Goal: Download file/media

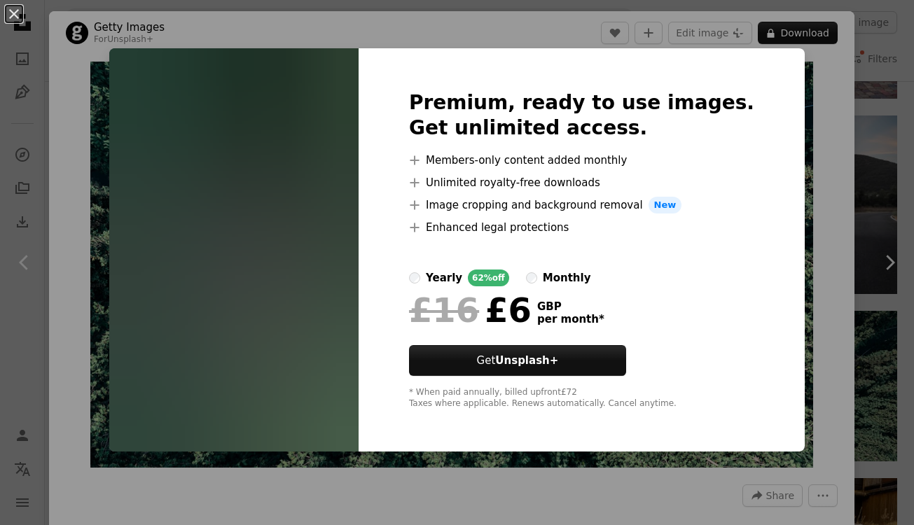
scroll to position [1029, 0]
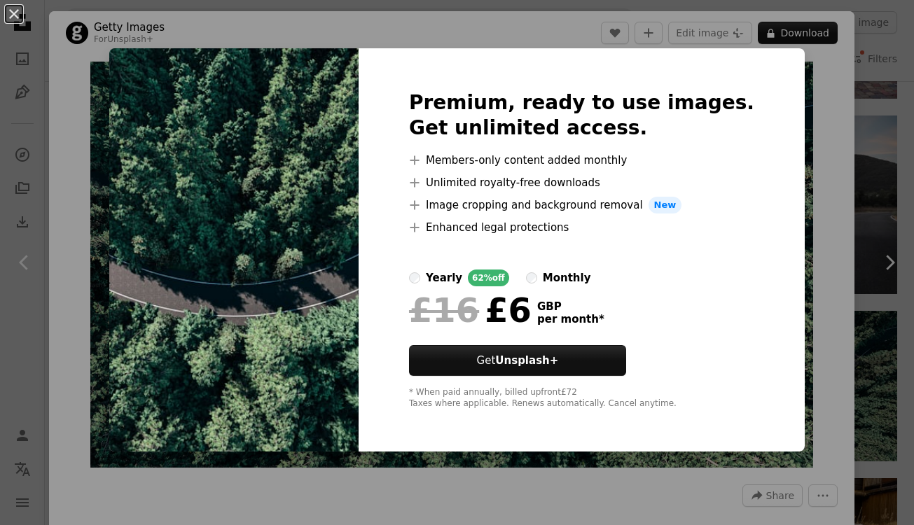
click at [892, 134] on div "An X shape Premium, ready to use images. Get unlimited access. A plus sign Memb…" at bounding box center [457, 262] width 914 height 525
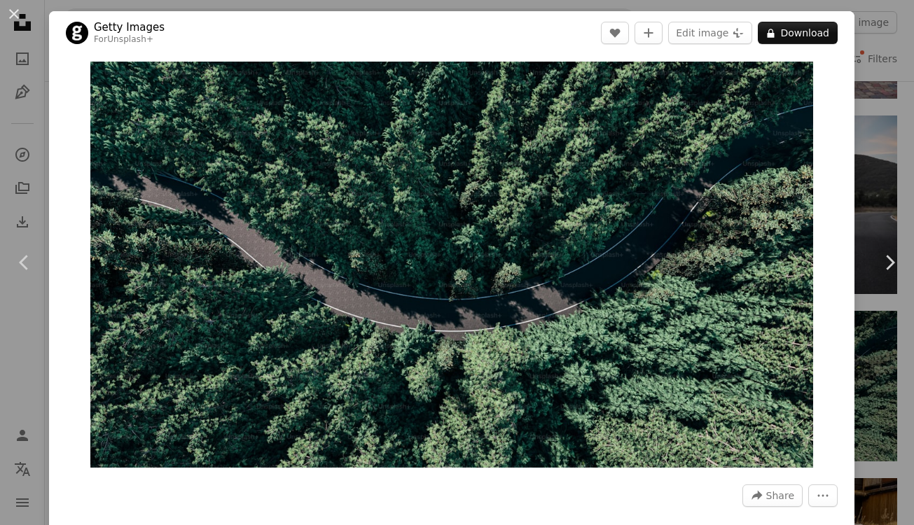
click at [892, 134] on div "An X shape Chevron left Chevron right Getty Images For Unsplash+ A heart A plus…" at bounding box center [457, 262] width 914 height 525
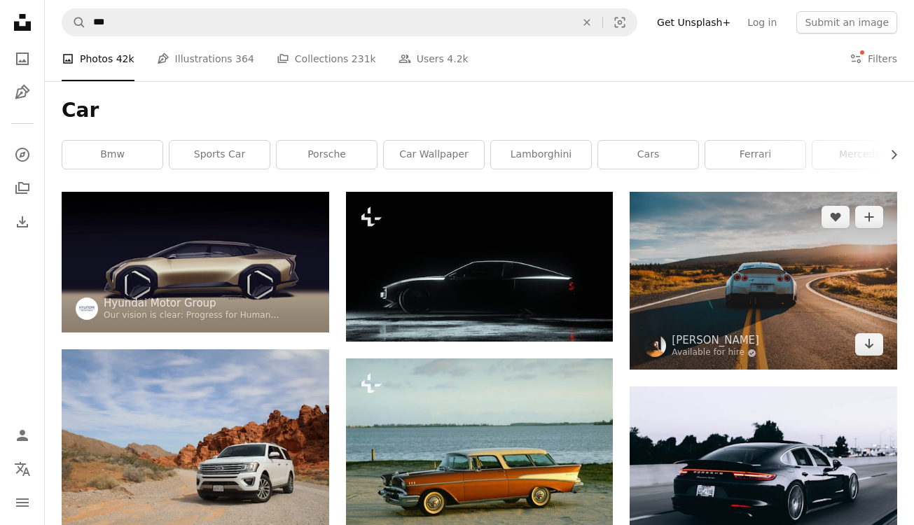
click at [751, 274] on img at bounding box center [762, 281] width 267 height 178
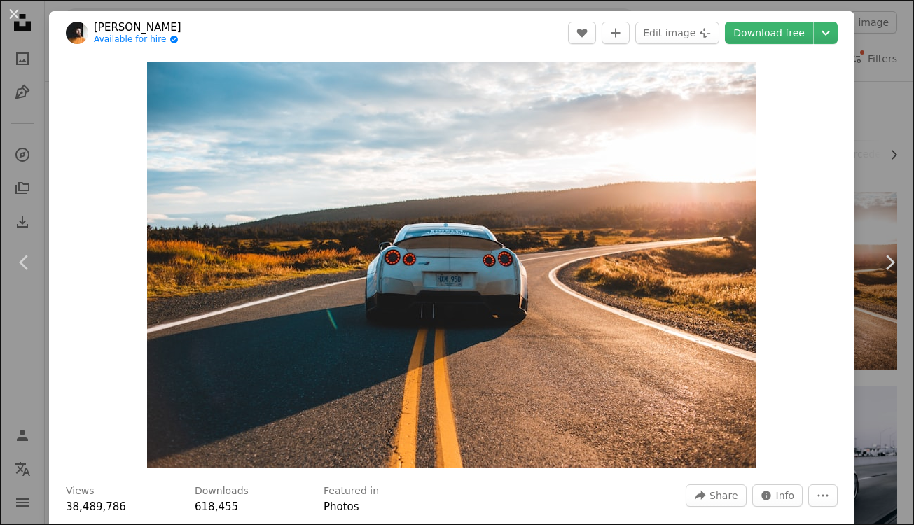
click at [895, 103] on div "An X shape Chevron left Chevron right [PERSON_NAME] Available for hire A checkm…" at bounding box center [457, 262] width 914 height 525
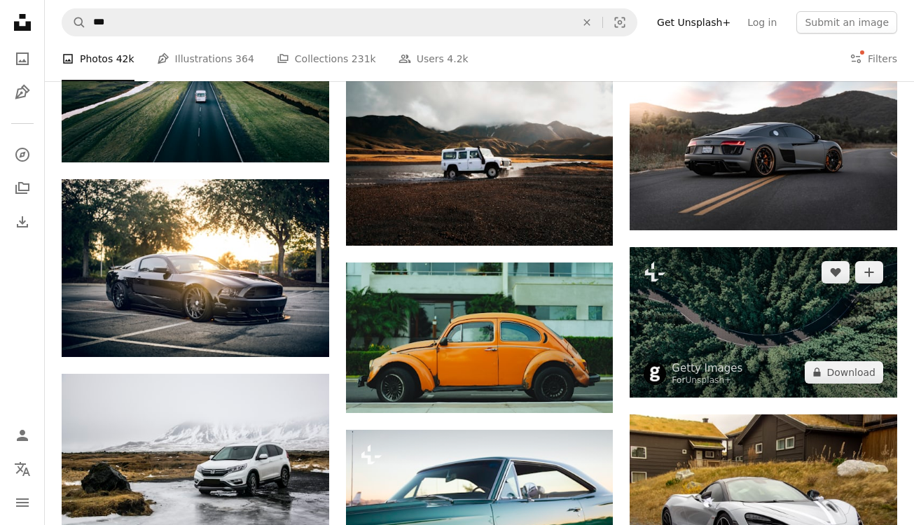
scroll to position [1005, 0]
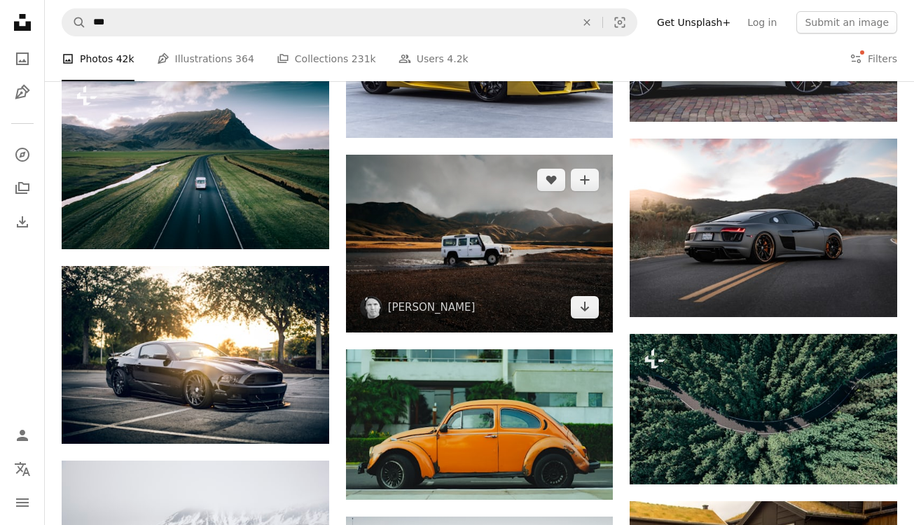
click at [476, 241] on img at bounding box center [479, 244] width 267 height 178
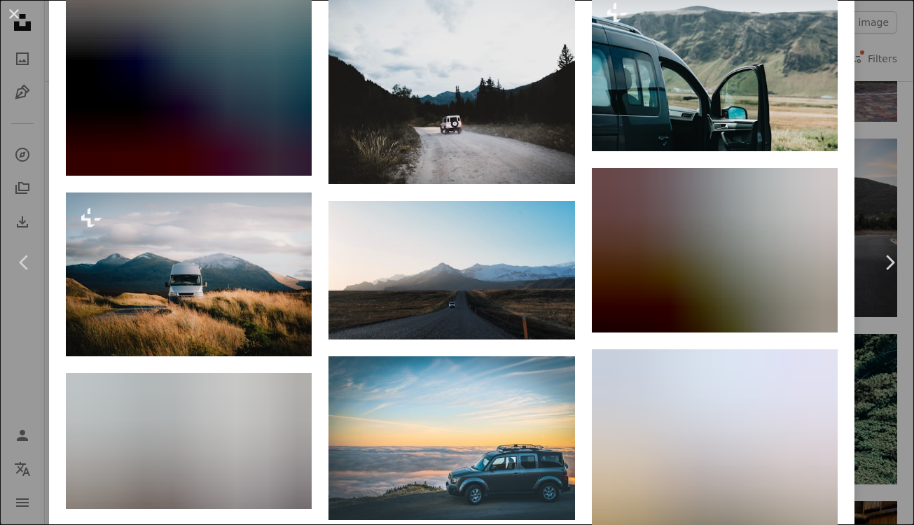
scroll to position [1304, 0]
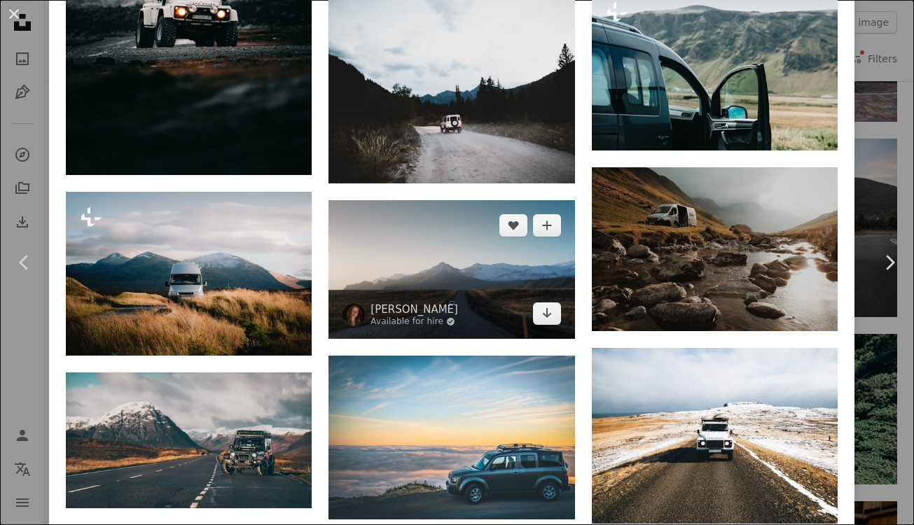
click at [480, 286] on img at bounding box center [451, 269] width 246 height 138
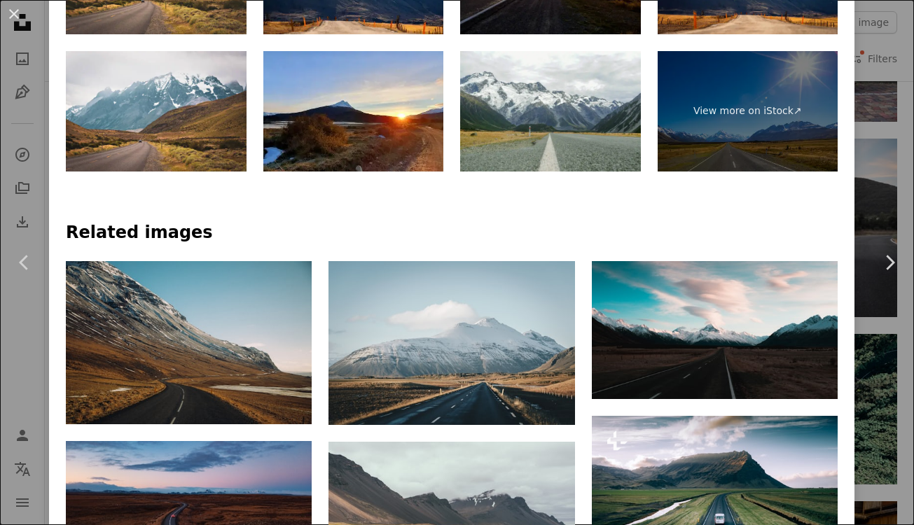
scroll to position [1246, 0]
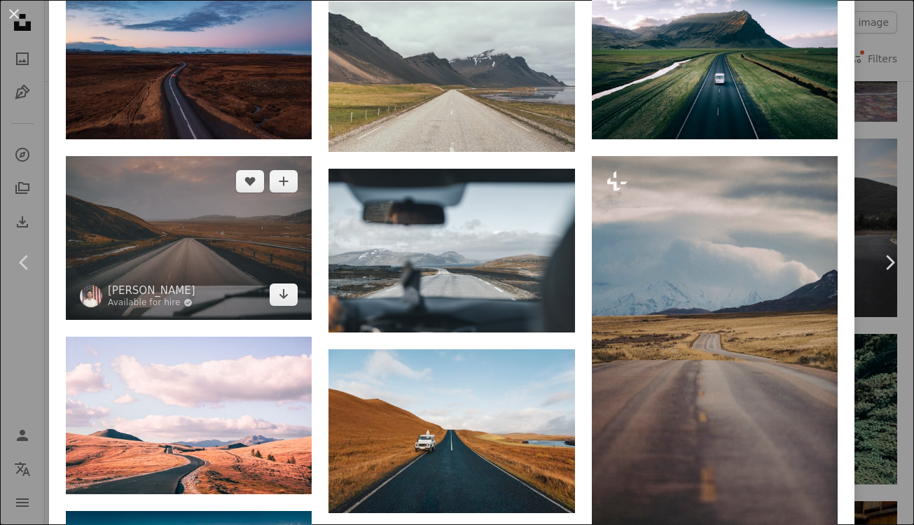
click at [239, 251] on img at bounding box center [189, 238] width 246 height 164
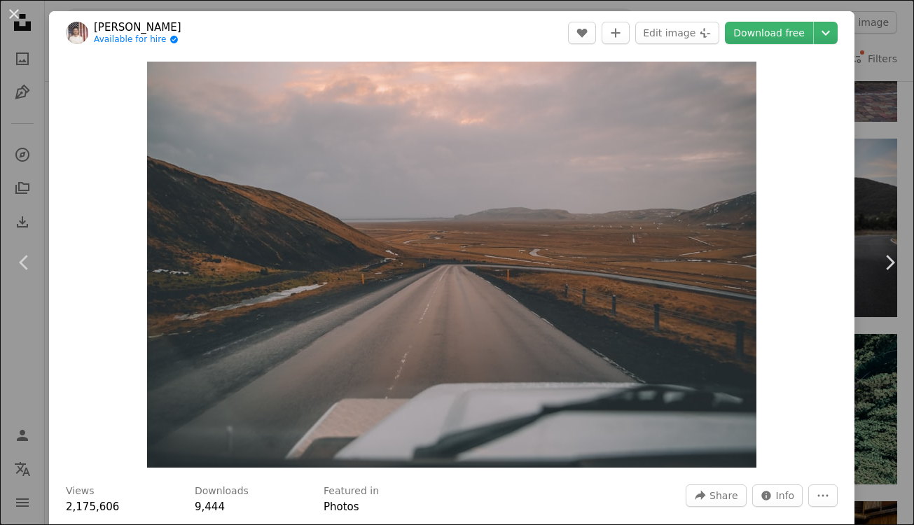
click at [809, 237] on div "Zoom in" at bounding box center [451, 265] width 805 height 420
click at [21, 19] on button "An X shape" at bounding box center [14, 14] width 17 height 17
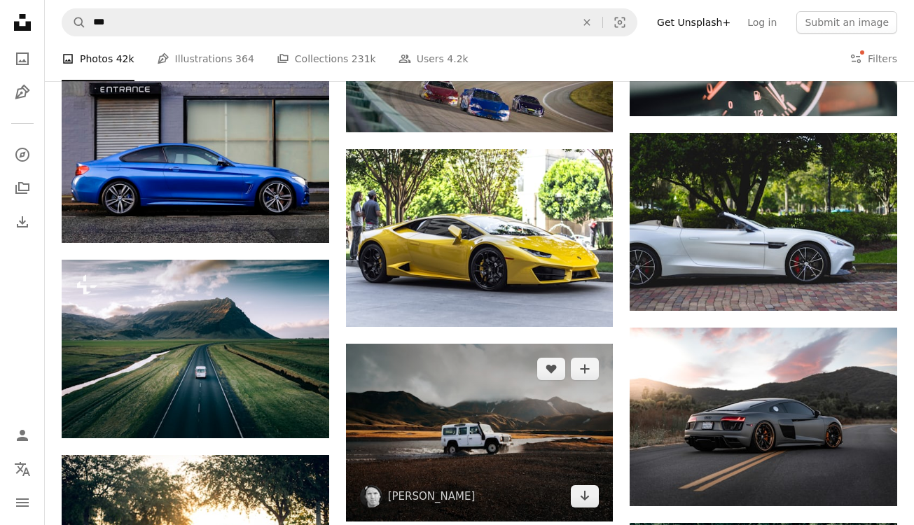
scroll to position [874, 0]
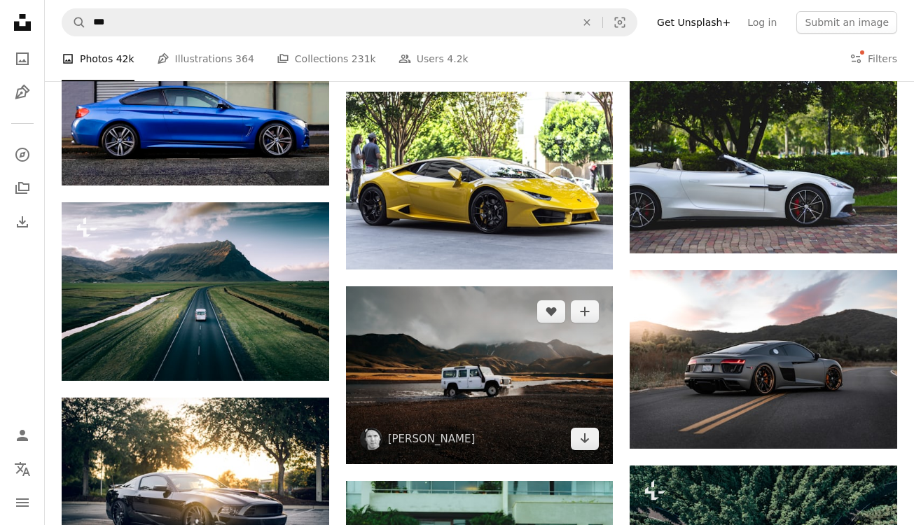
click at [433, 363] on img at bounding box center [479, 375] width 267 height 178
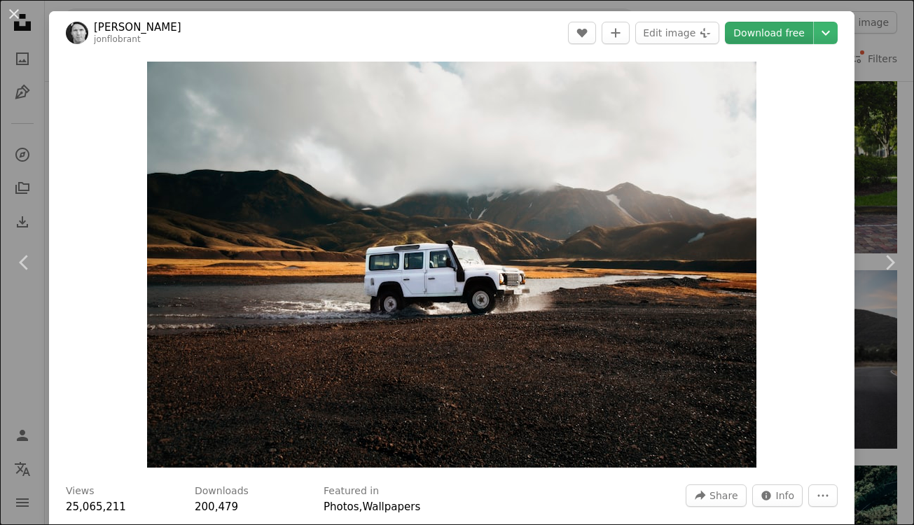
click at [792, 36] on link "Download free" at bounding box center [769, 33] width 88 height 22
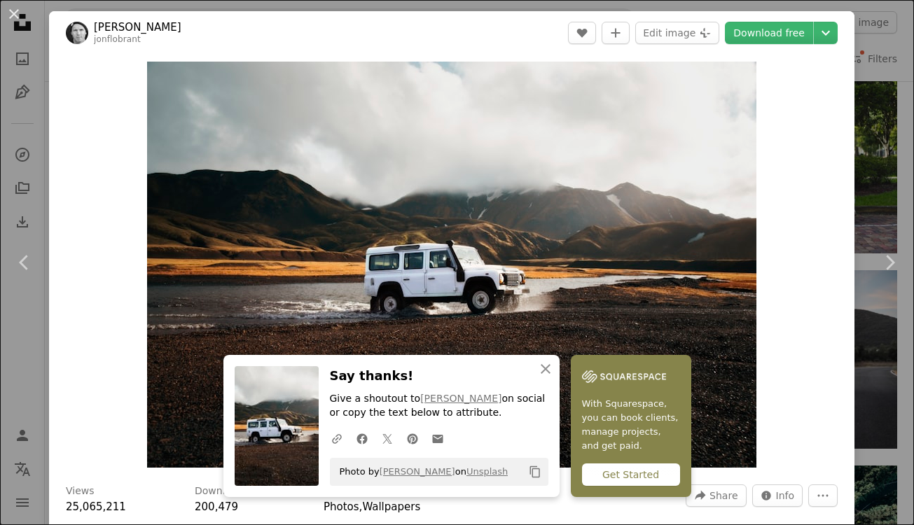
click at [827, 190] on div "Zoom in" at bounding box center [451, 265] width 805 height 420
click at [18, 12] on button "An X shape" at bounding box center [14, 14] width 17 height 17
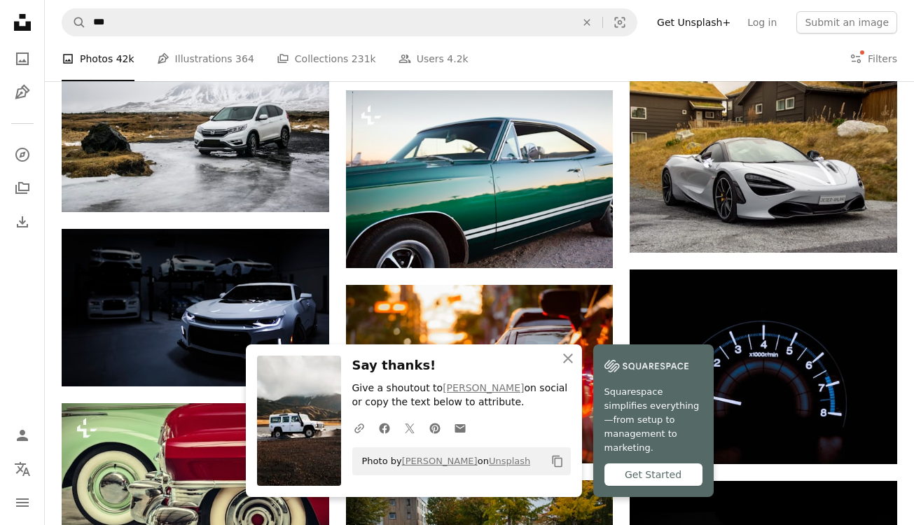
scroll to position [1449, 0]
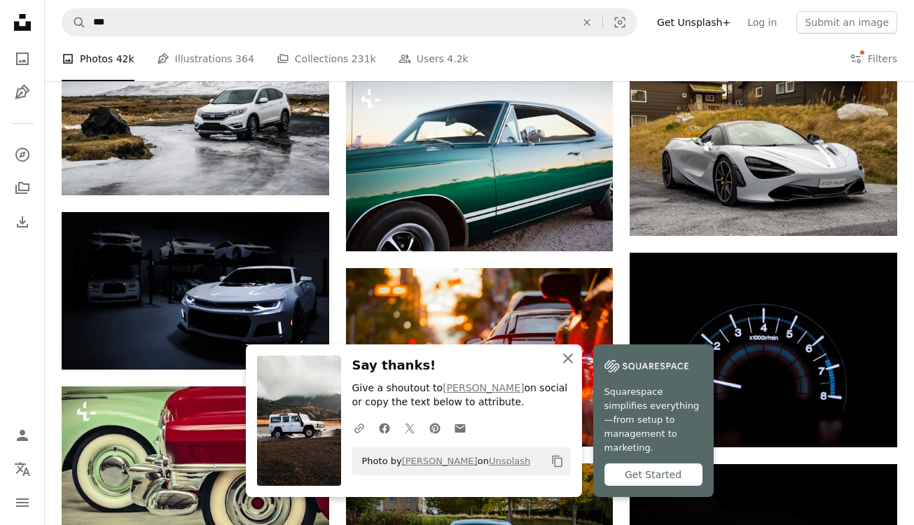
click at [564, 367] on icon "An X shape" at bounding box center [567, 358] width 17 height 17
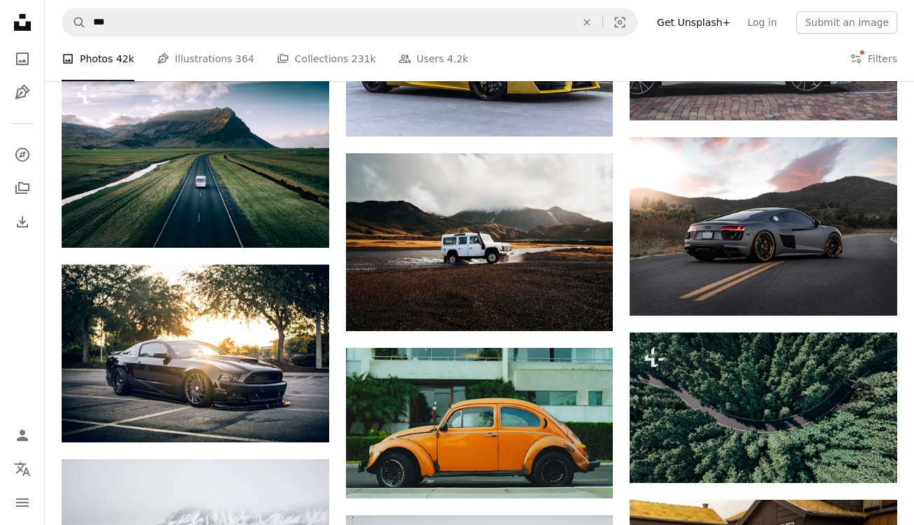
scroll to position [977, 0]
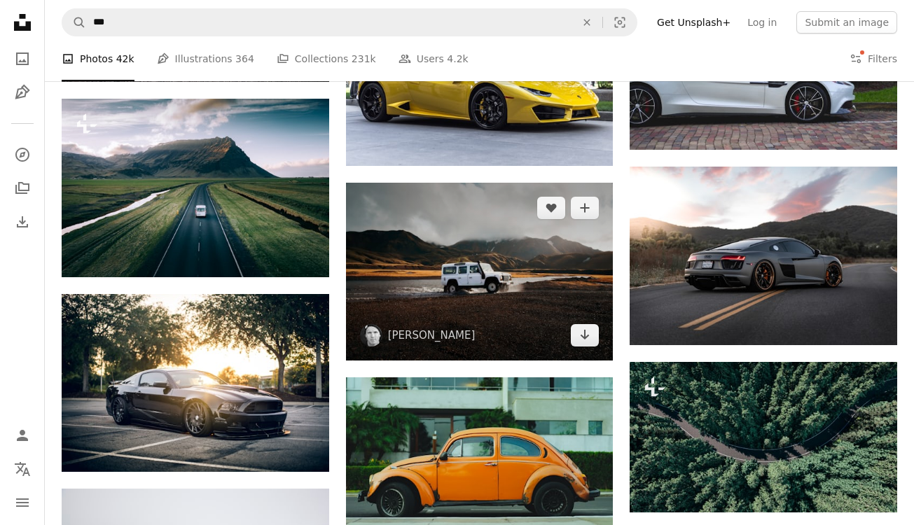
click at [458, 257] on img at bounding box center [479, 272] width 267 height 178
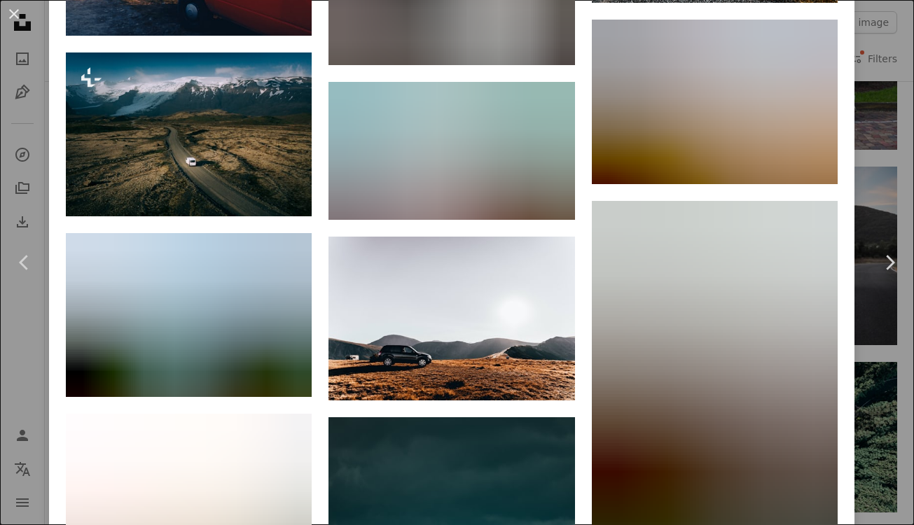
scroll to position [3627, 0]
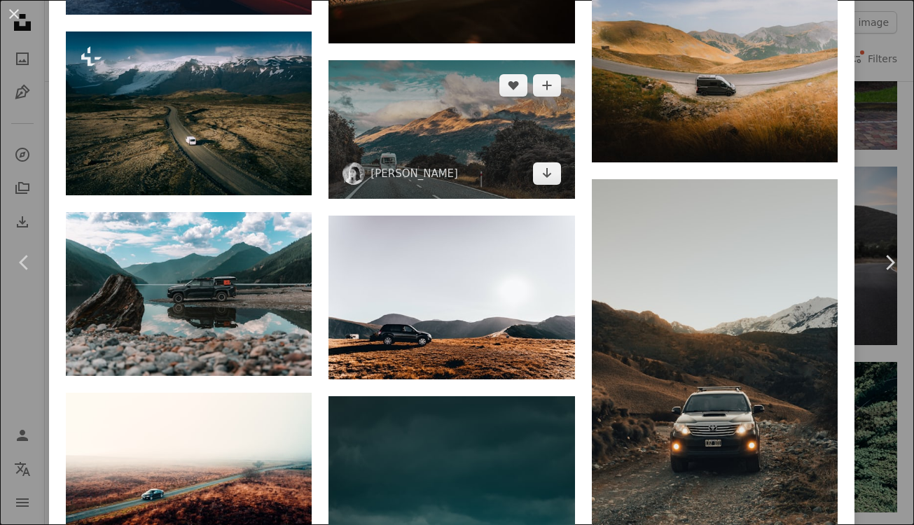
click at [504, 181] on img at bounding box center [451, 129] width 246 height 138
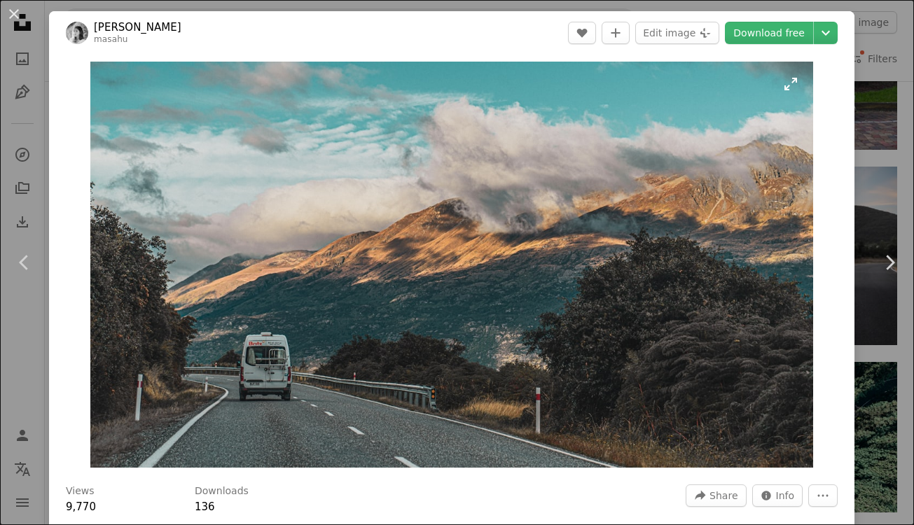
click at [351, 347] on img "Zoom in on this image" at bounding box center [451, 265] width 723 height 406
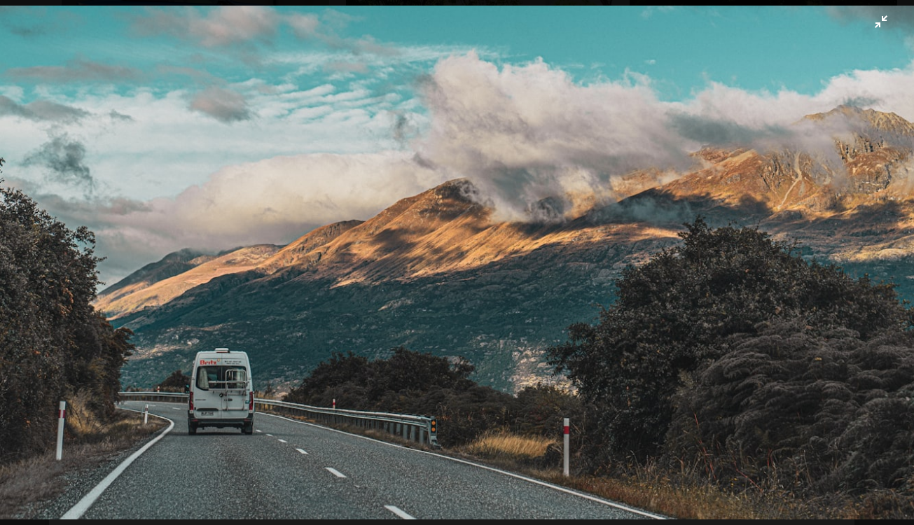
click at [429, 249] on img "Zoom out on this image" at bounding box center [456, 263] width 915 height 515
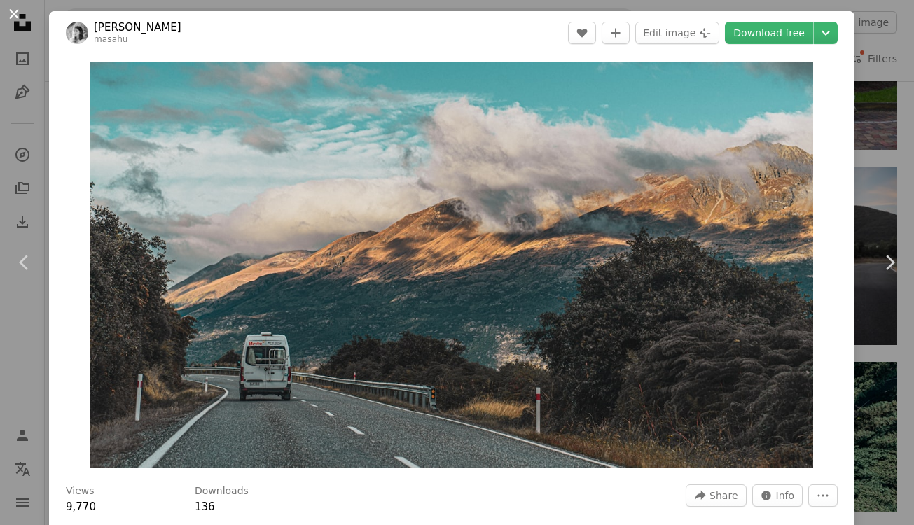
click at [17, 21] on button "An X shape" at bounding box center [14, 14] width 17 height 17
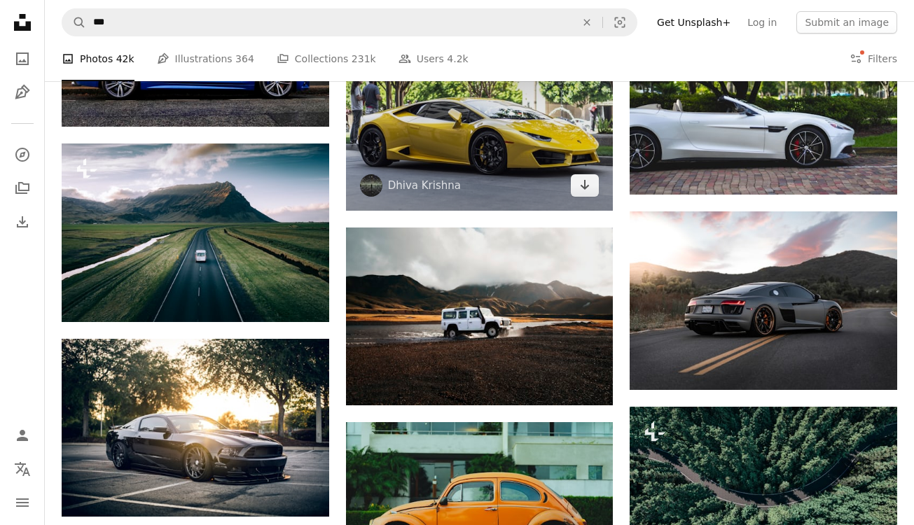
scroll to position [950, 0]
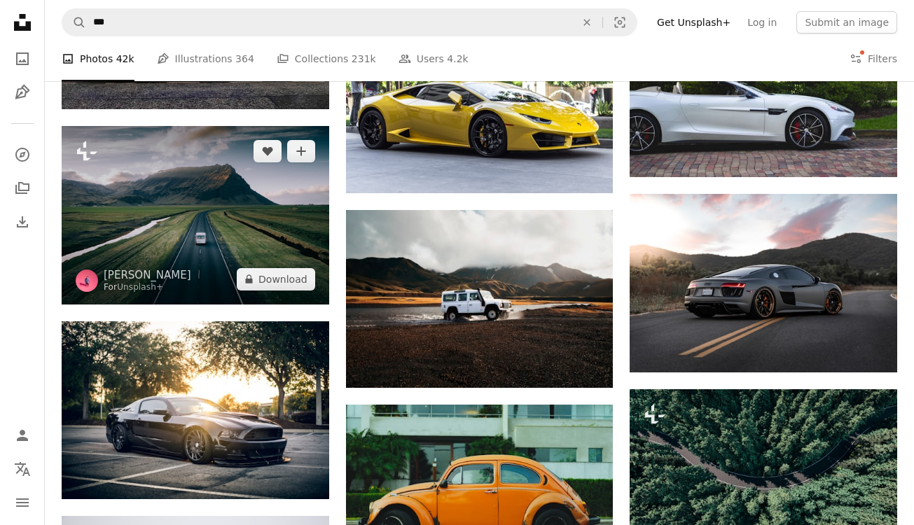
click at [191, 193] on img at bounding box center [195, 215] width 267 height 178
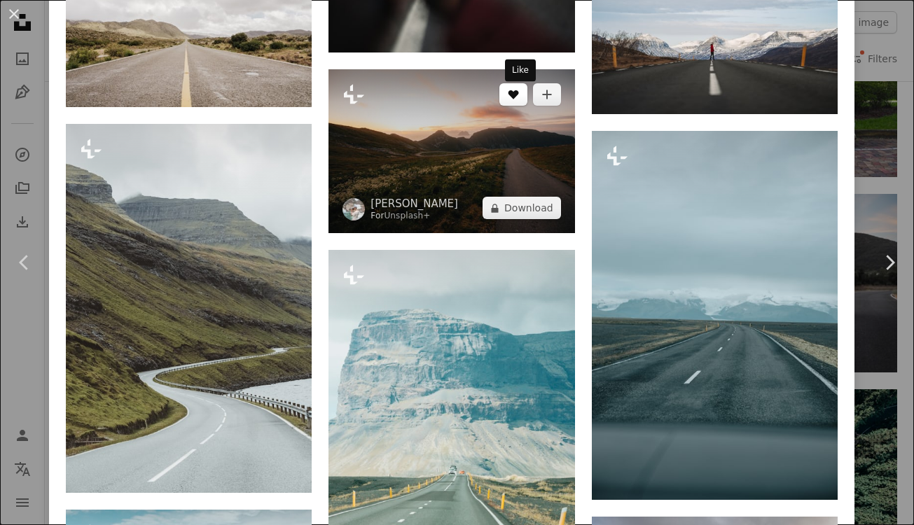
scroll to position [2984, 0]
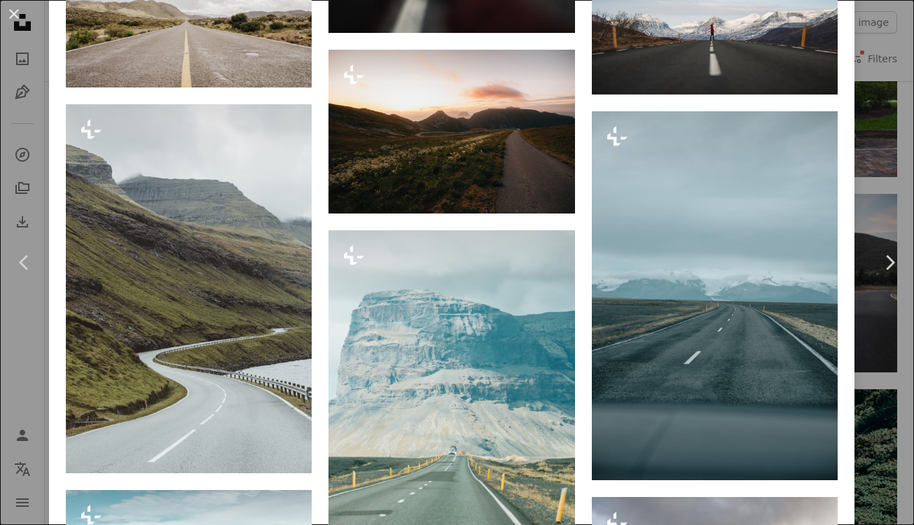
click at [884, 156] on div "An X shape Chevron left Chevron right [PERSON_NAME] For Unsplash+ A heart A plu…" at bounding box center [457, 262] width 914 height 525
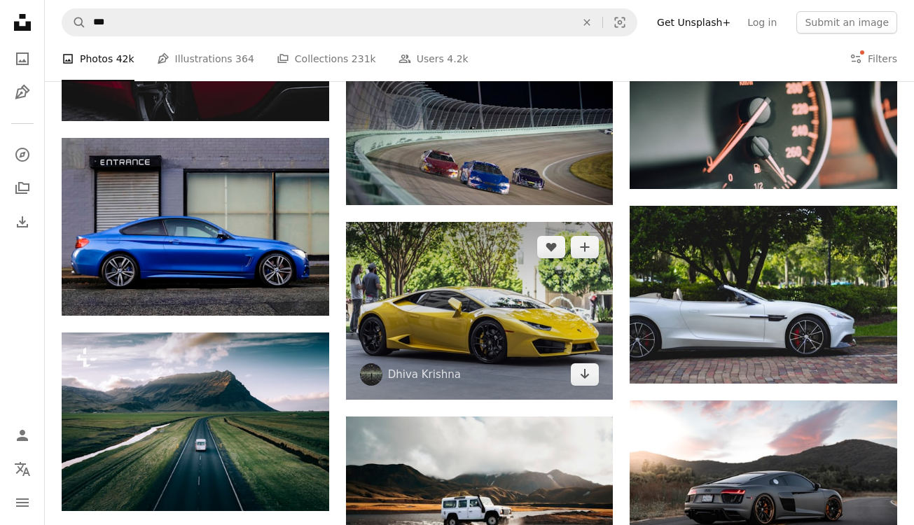
scroll to position [536, 0]
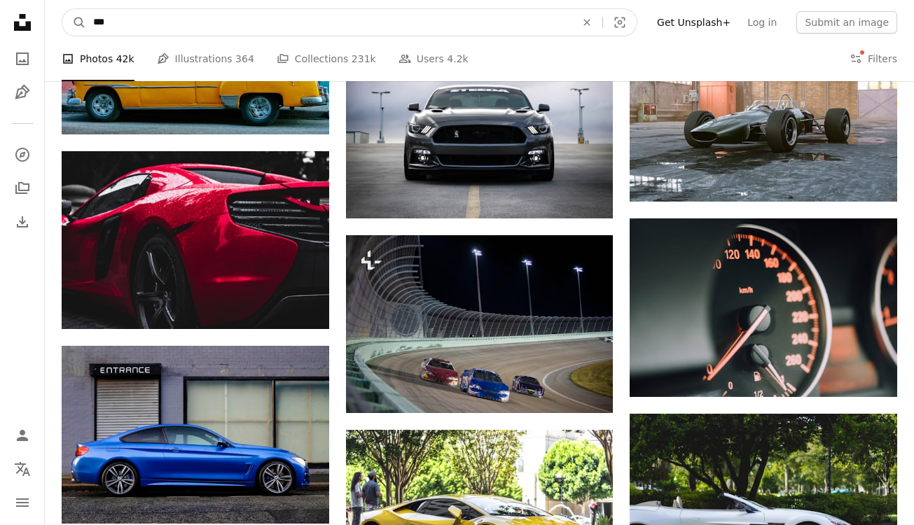
click at [205, 18] on input "***" at bounding box center [328, 22] width 485 height 27
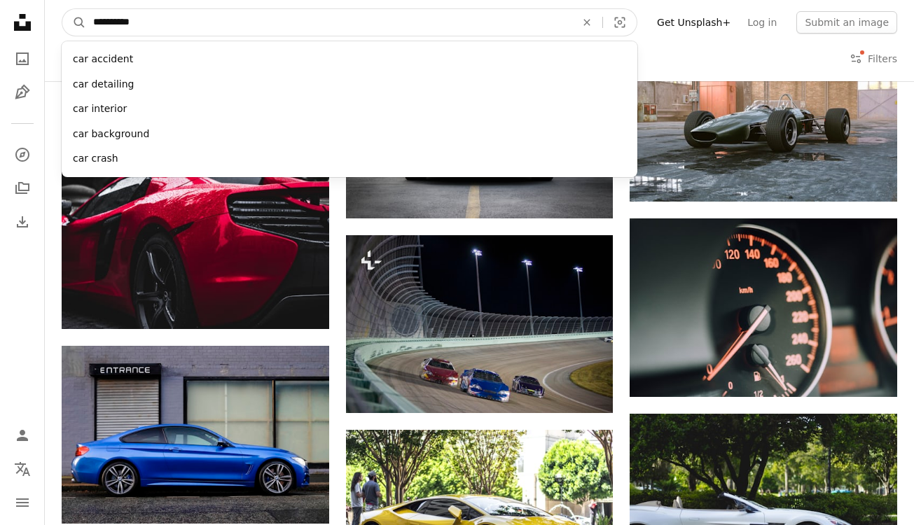
type input "**********"
click at [74, 22] on button "A magnifying glass" at bounding box center [74, 22] width 24 height 27
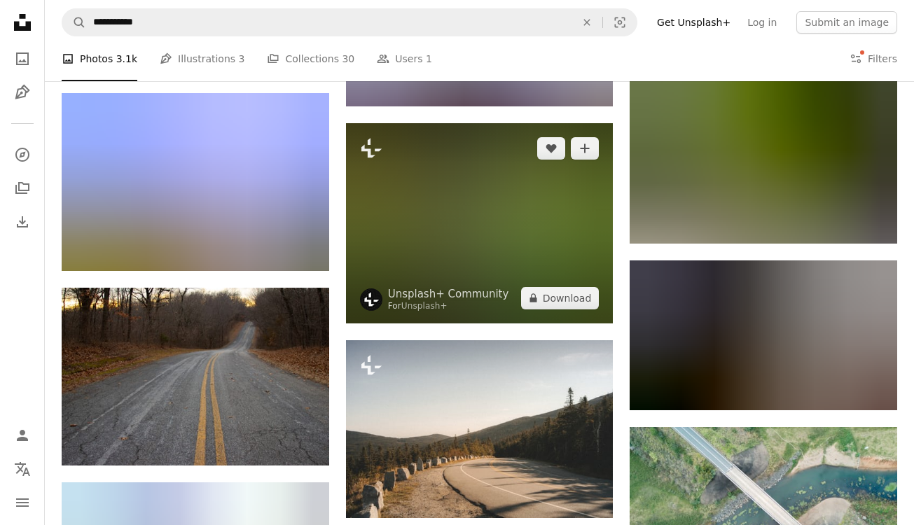
scroll to position [1405, 0]
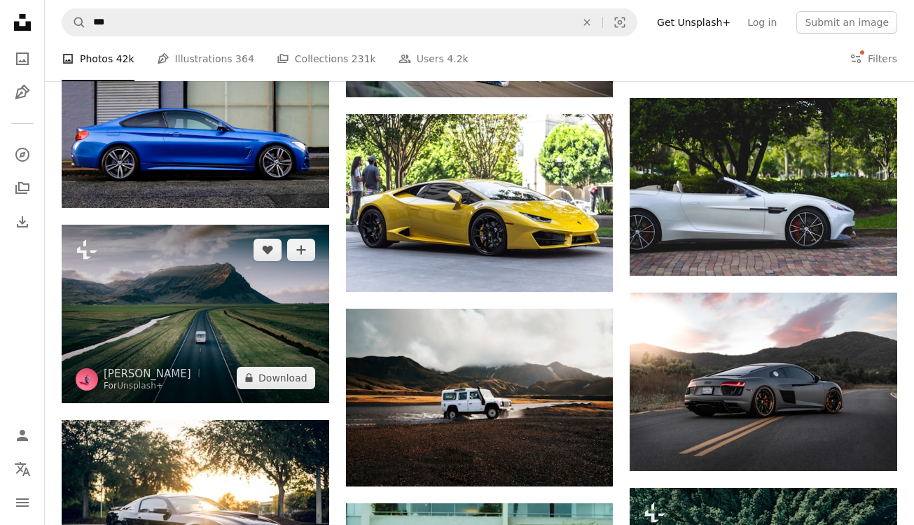
scroll to position [834, 0]
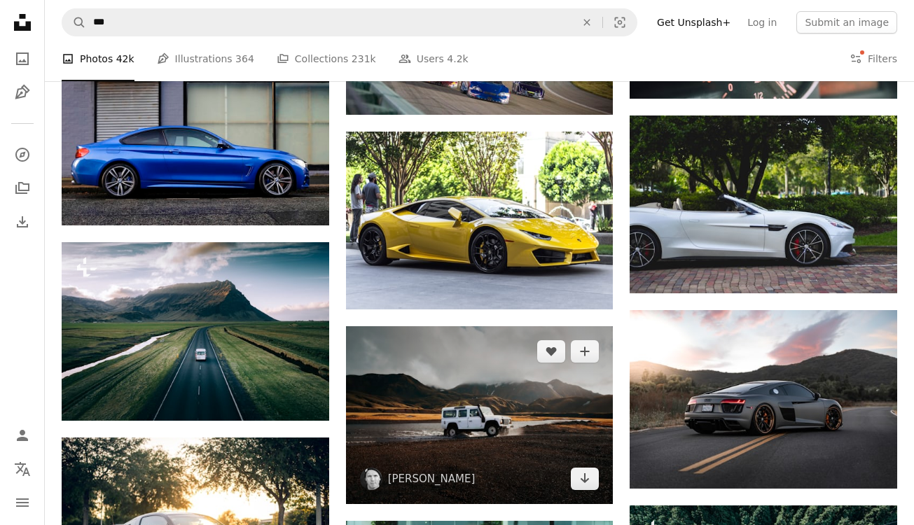
click at [471, 412] on img at bounding box center [479, 415] width 267 height 178
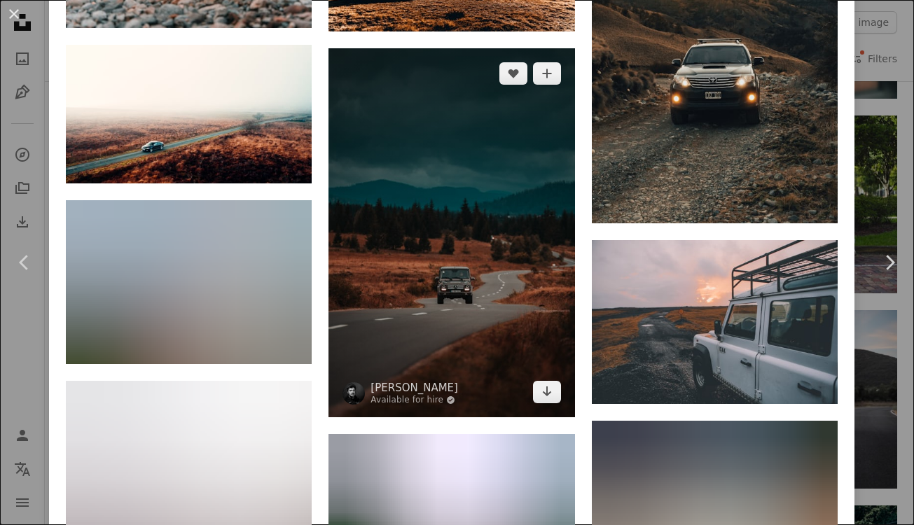
scroll to position [4002, 0]
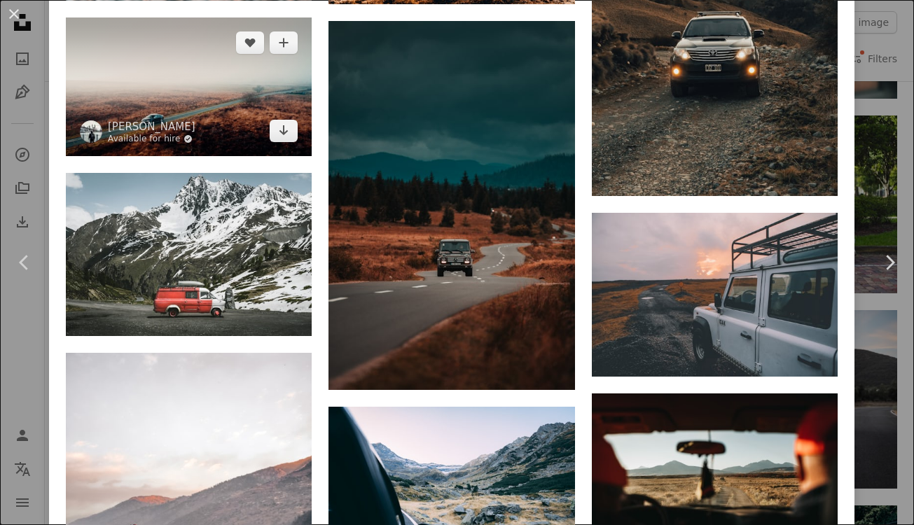
click at [195, 145] on link "Available for hire A checkmark inside of a circle" at bounding box center [152, 139] width 88 height 11
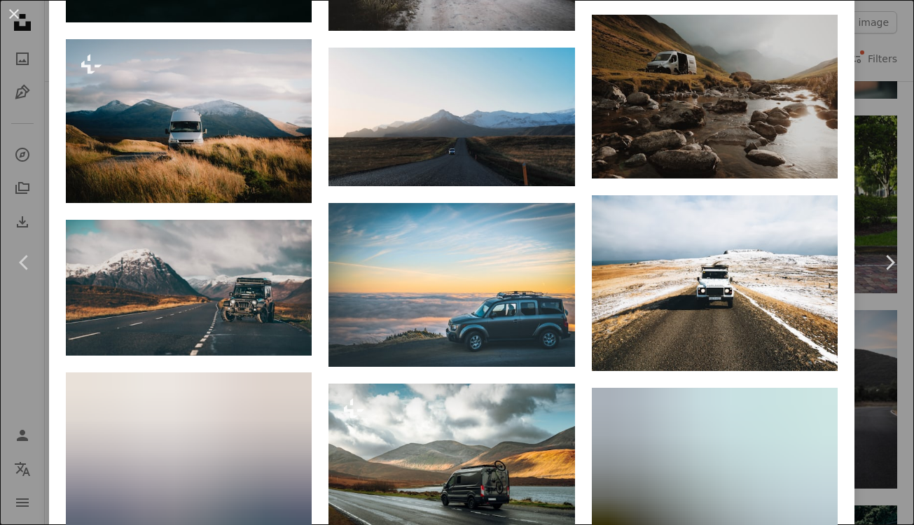
scroll to position [1461, 0]
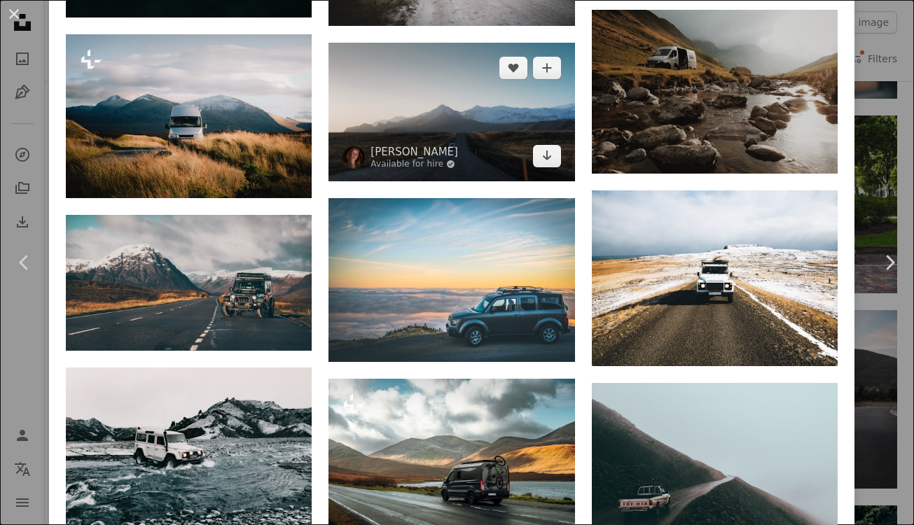
click at [410, 94] on img at bounding box center [451, 112] width 246 height 138
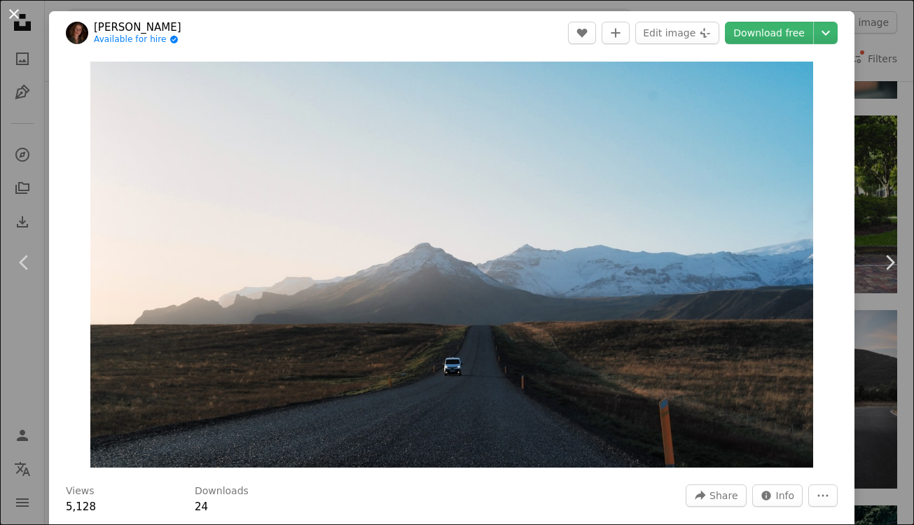
click at [10, 17] on button "An X shape" at bounding box center [14, 14] width 17 height 17
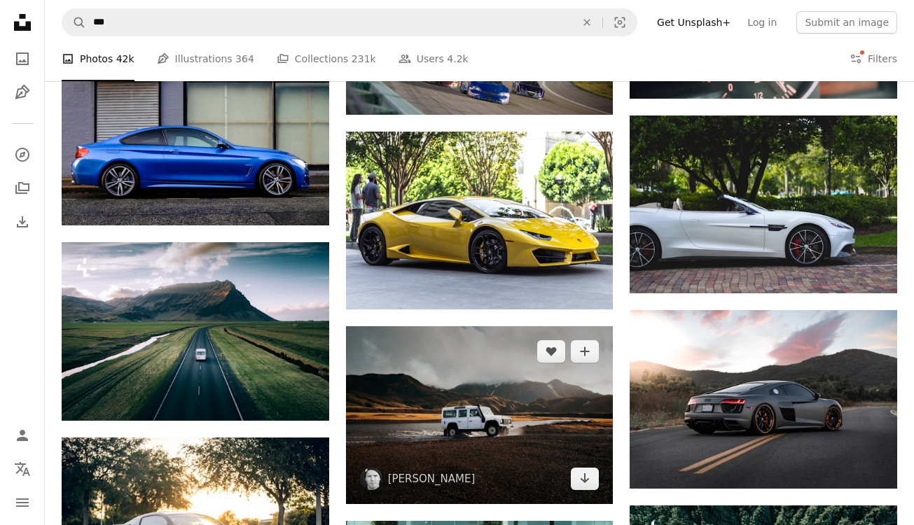
click at [492, 397] on img at bounding box center [479, 415] width 267 height 178
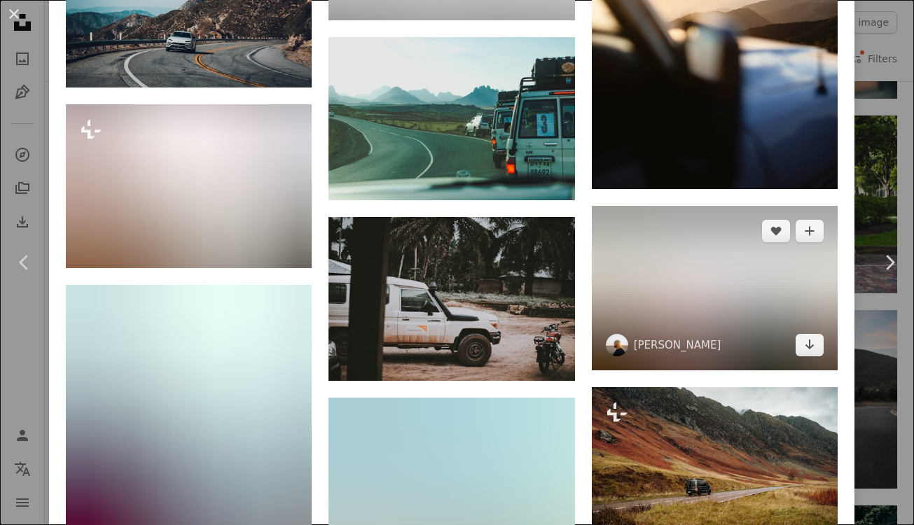
scroll to position [5549, 0]
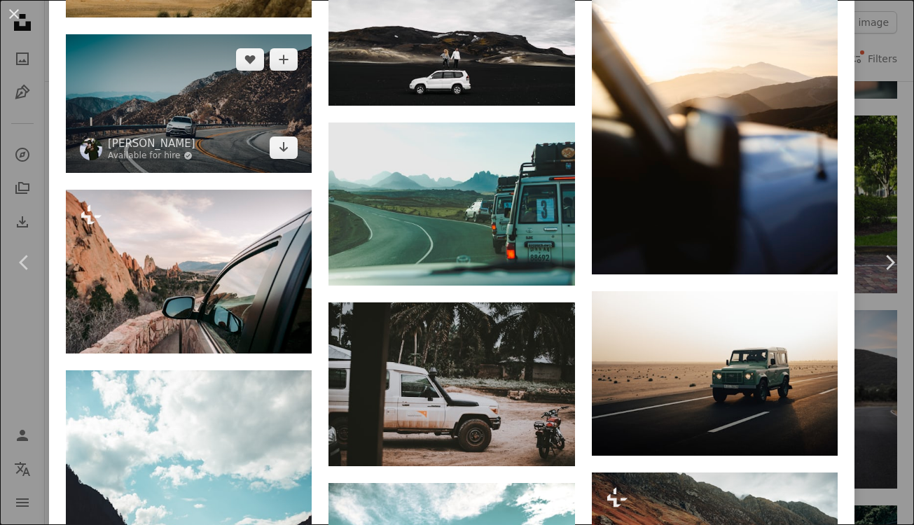
click at [183, 172] on img at bounding box center [189, 103] width 246 height 138
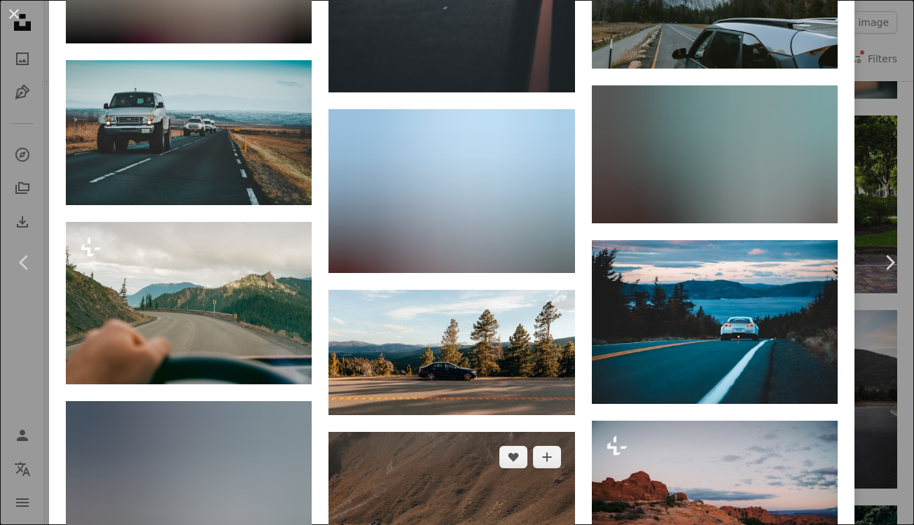
scroll to position [1593, 0]
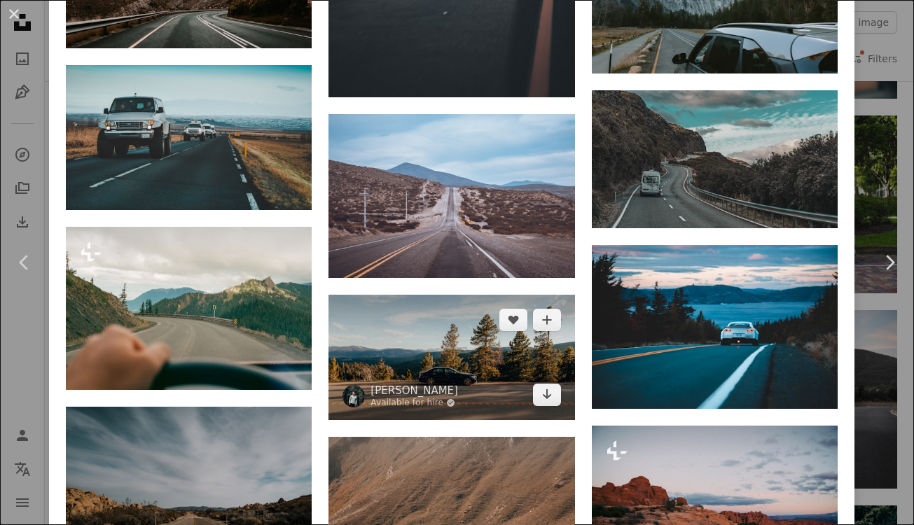
click at [452, 365] on img at bounding box center [451, 357] width 246 height 125
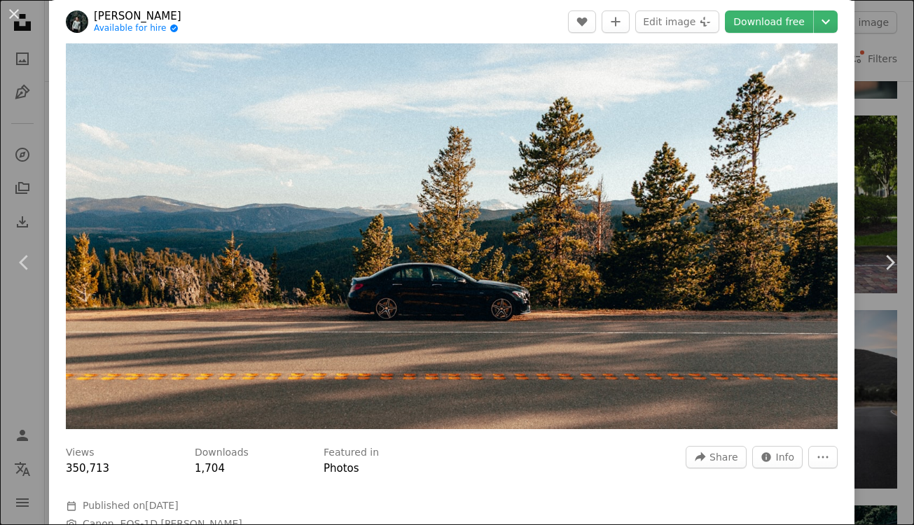
scroll to position [10, 0]
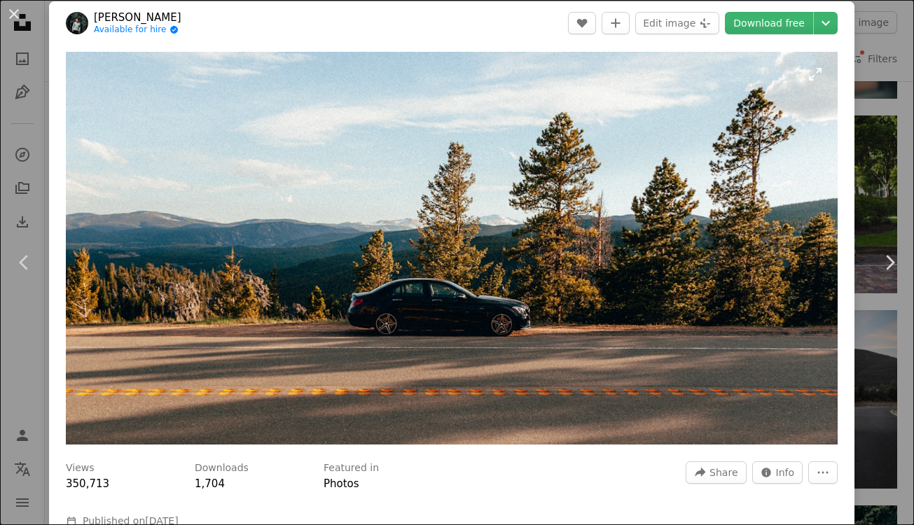
click at [430, 285] on img "Zoom in on this image" at bounding box center [452, 248] width 772 height 393
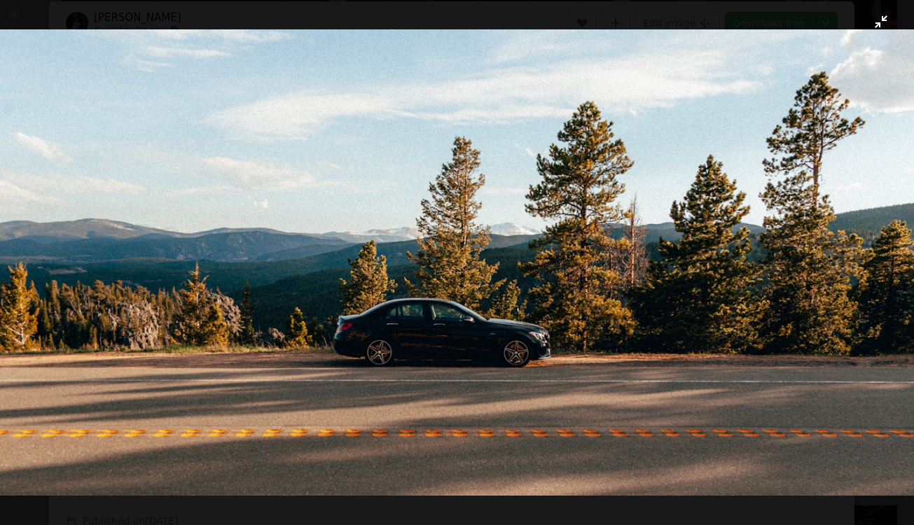
click at [436, 240] on img "Zoom out on this image" at bounding box center [456, 262] width 915 height 466
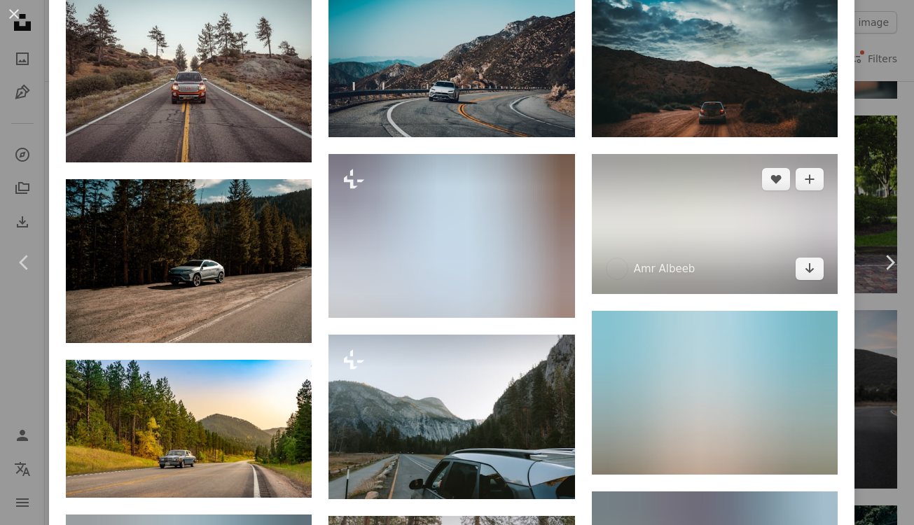
scroll to position [1099, 0]
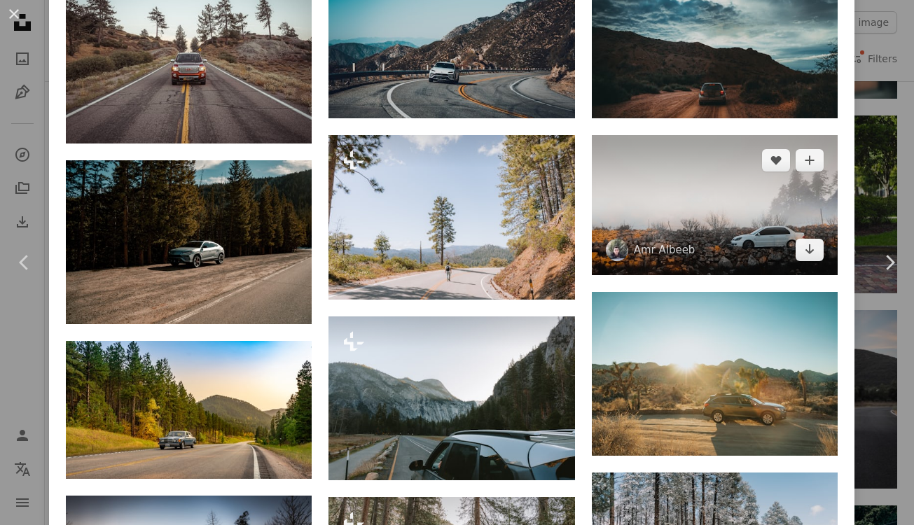
click at [735, 222] on img at bounding box center [715, 205] width 246 height 140
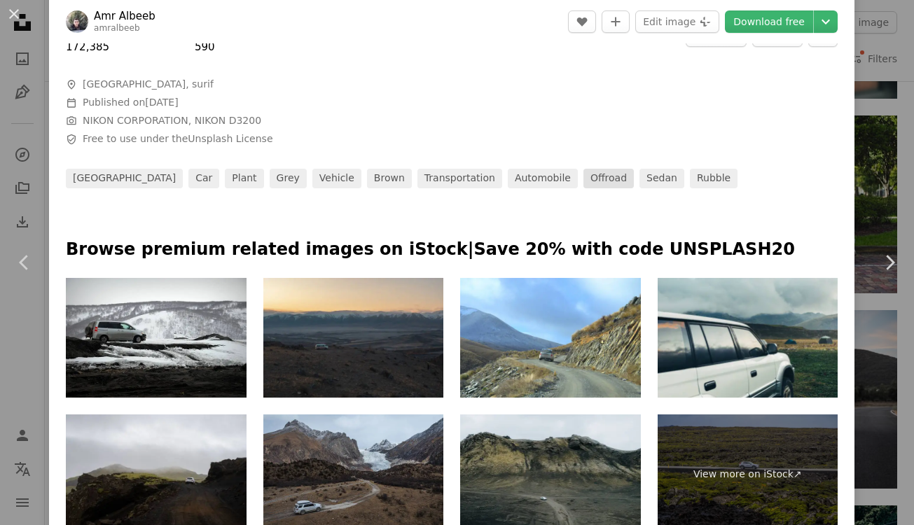
scroll to position [485, 0]
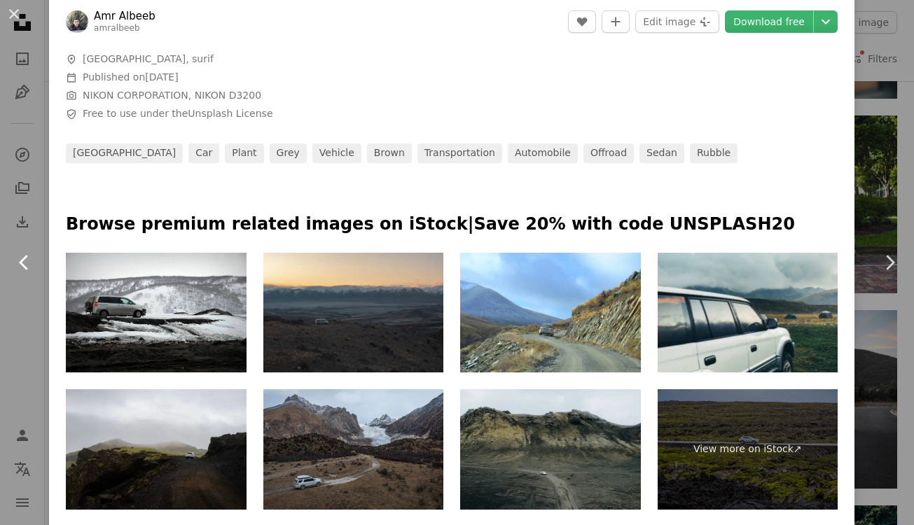
click at [25, 261] on icon "Chevron left" at bounding box center [24, 262] width 22 height 22
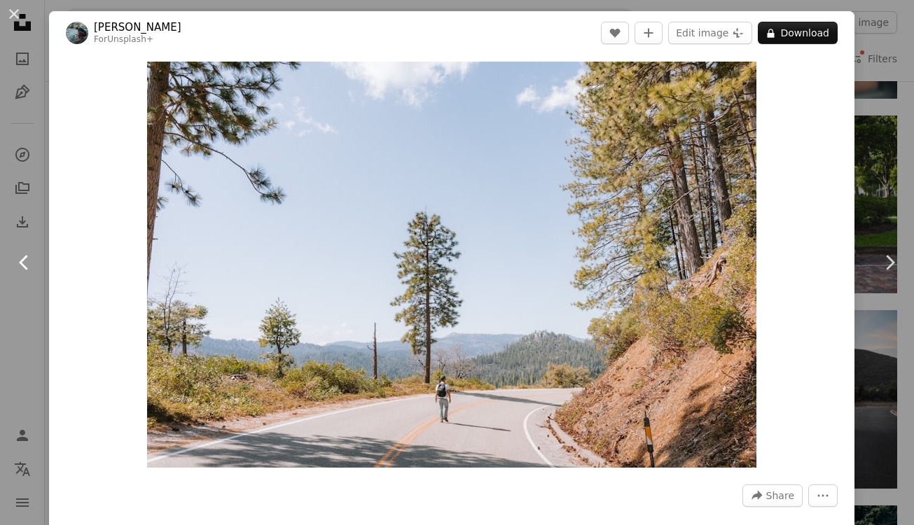
scroll to position [0, 615]
click at [888, 261] on icon "Chevron right" at bounding box center [889, 262] width 22 height 22
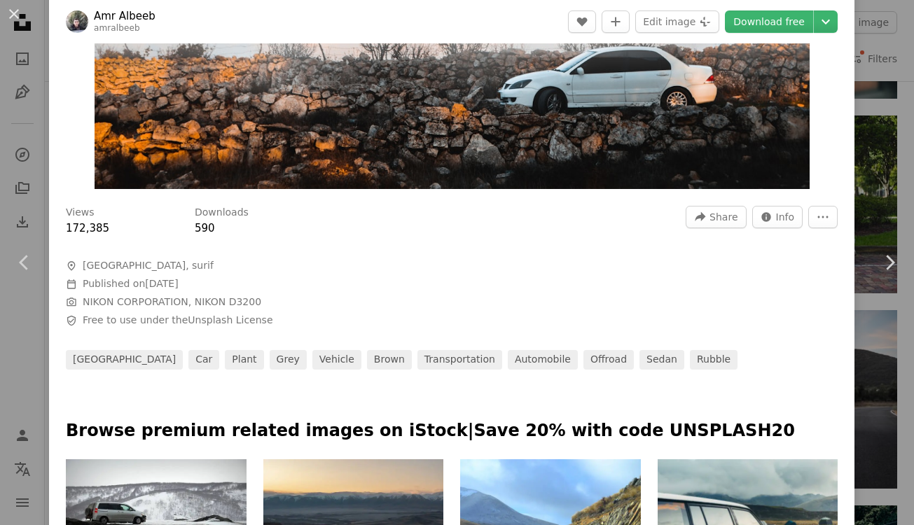
scroll to position [388, 0]
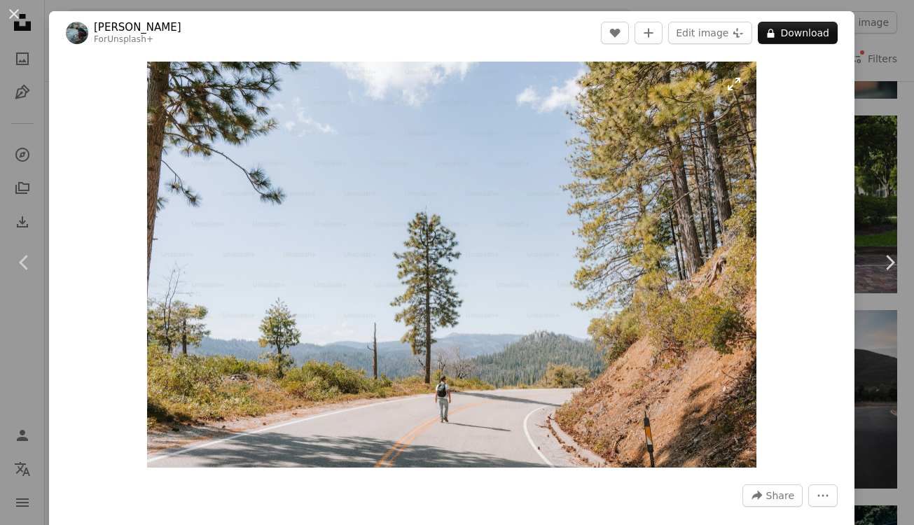
scroll to position [0, 1470]
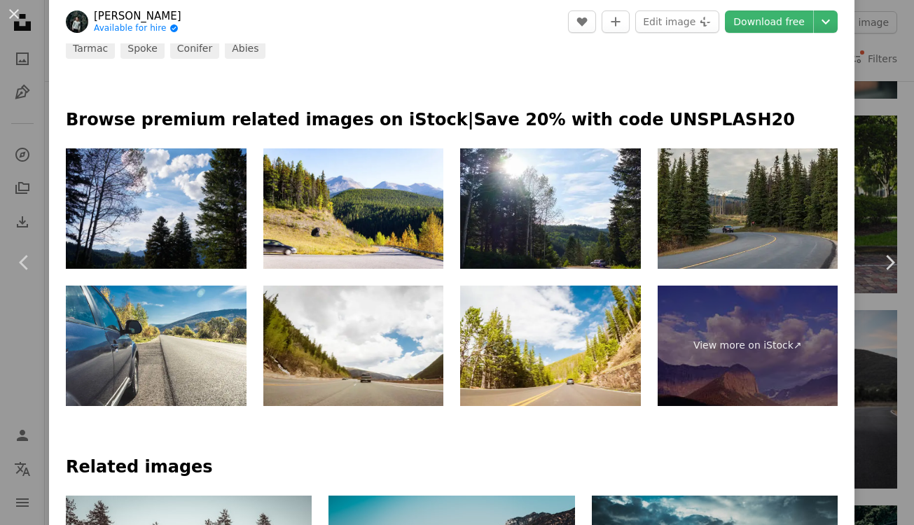
scroll to position [585, 0]
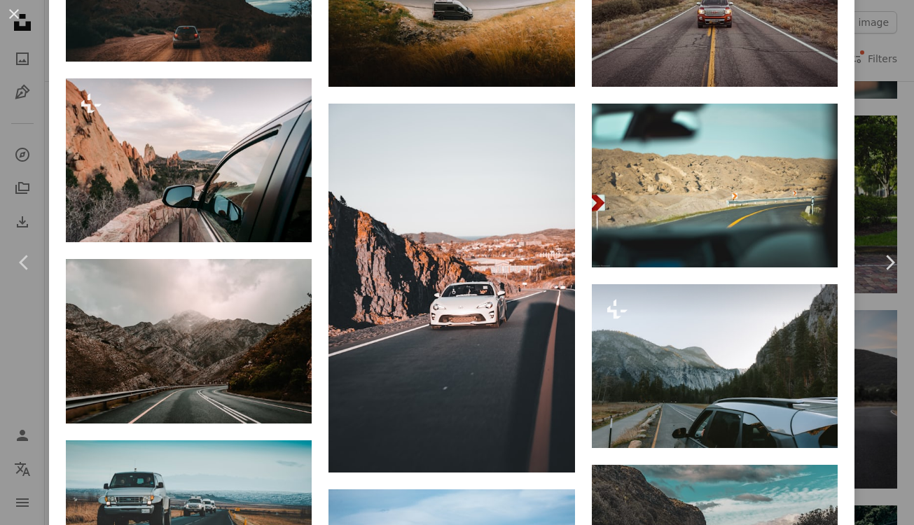
scroll to position [1158, 0]
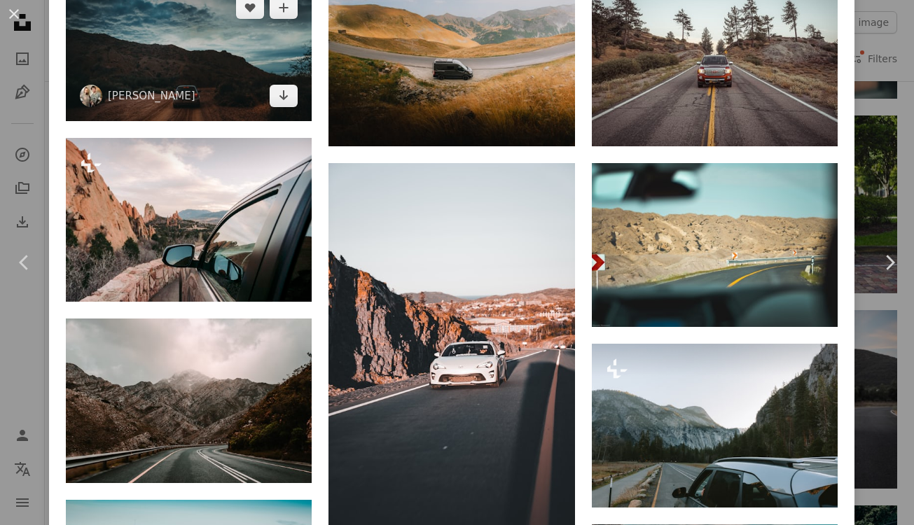
click at [188, 36] on img at bounding box center [189, 51] width 246 height 138
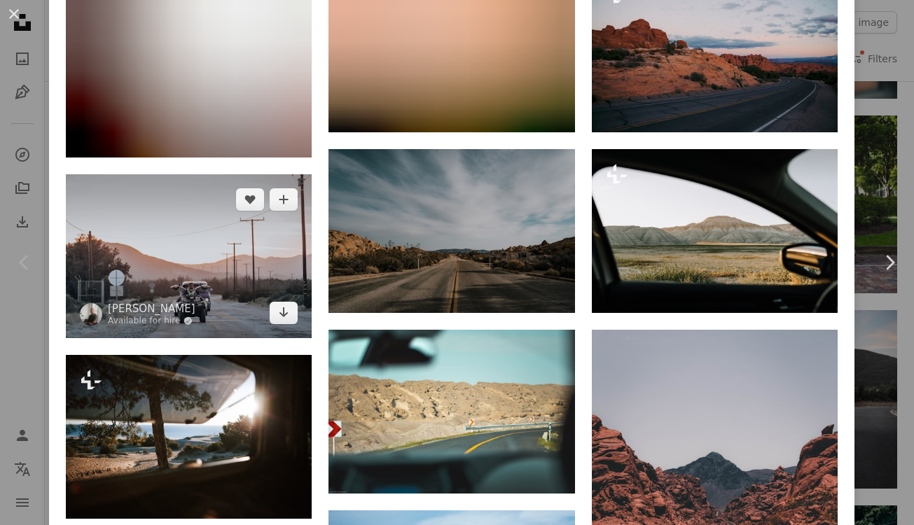
scroll to position [1233, 0]
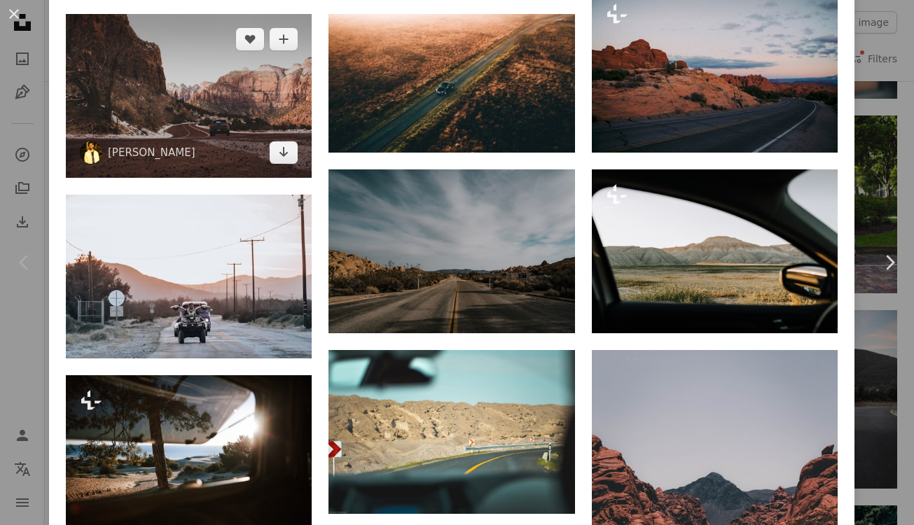
click at [214, 97] on img at bounding box center [189, 96] width 246 height 164
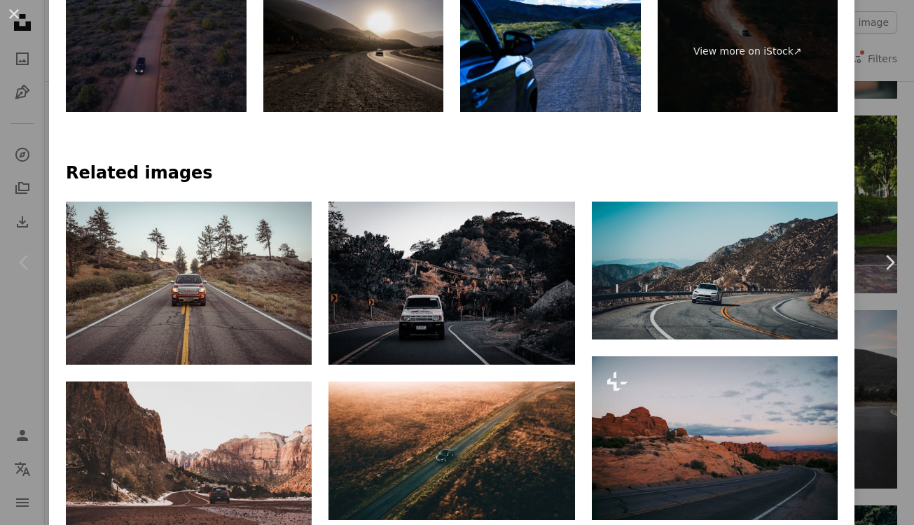
scroll to position [882, 0]
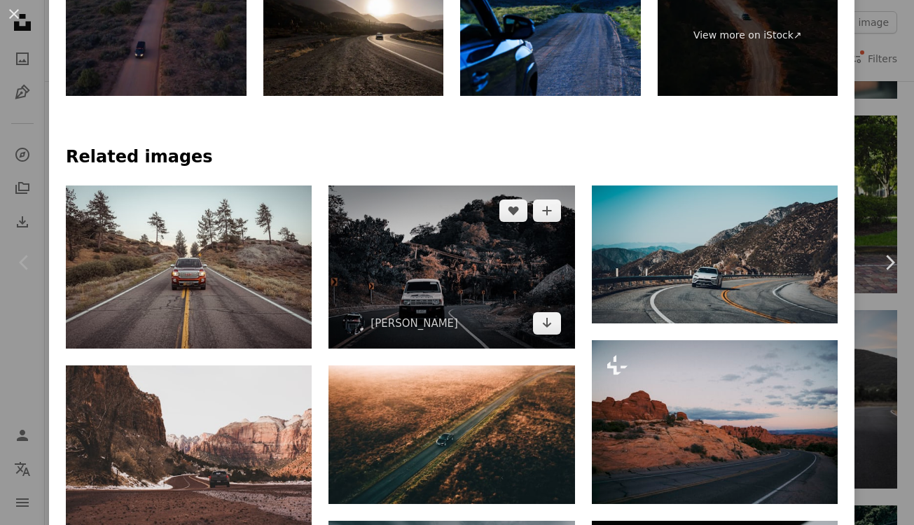
click at [436, 268] on img at bounding box center [451, 268] width 246 height 164
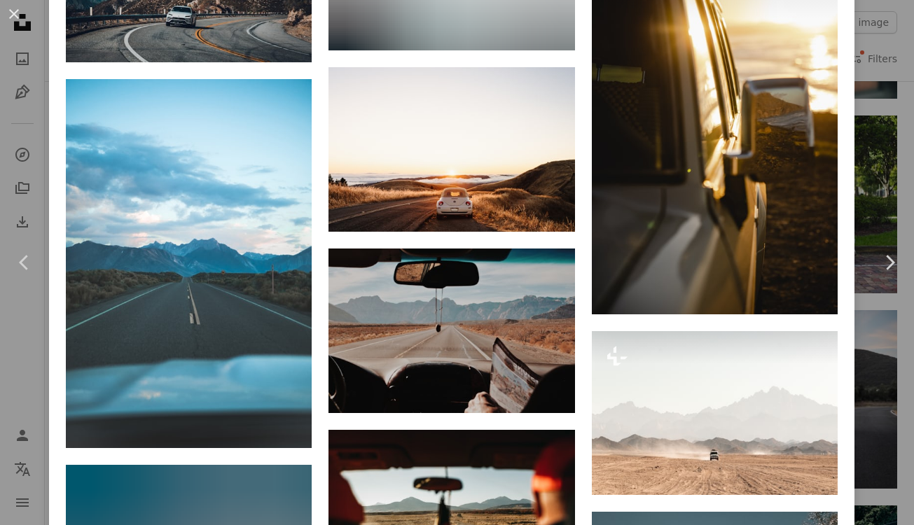
scroll to position [5170, 0]
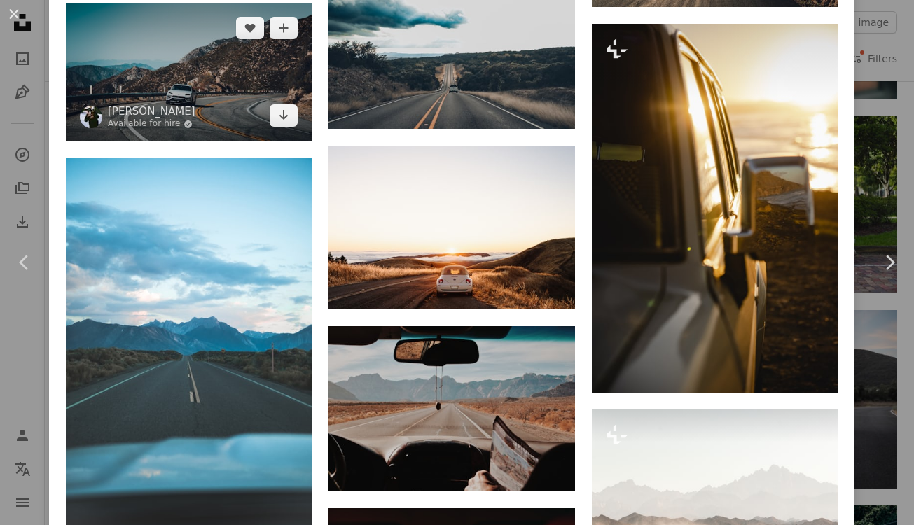
click at [190, 118] on img at bounding box center [189, 72] width 246 height 138
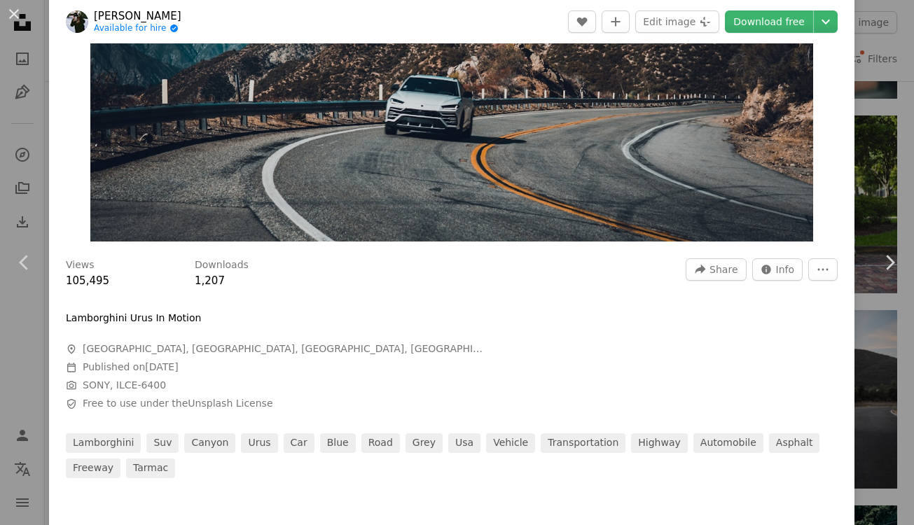
scroll to position [174, 0]
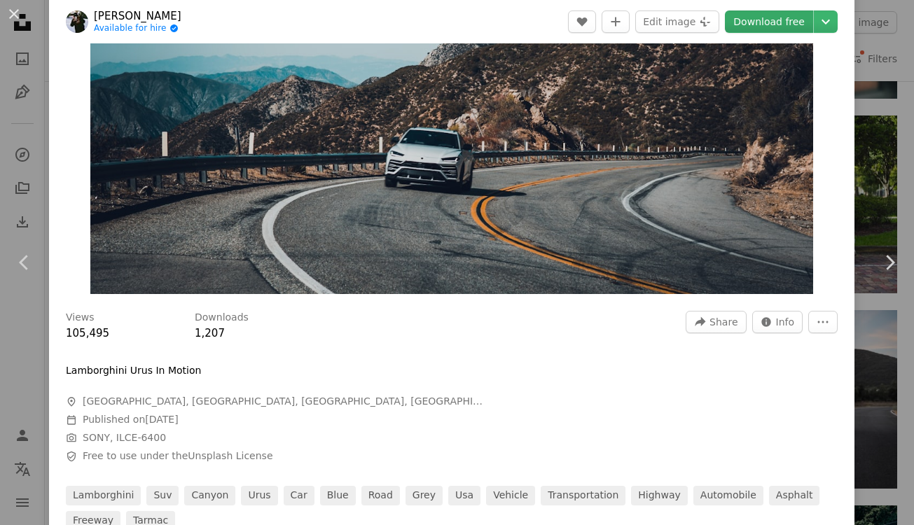
click at [776, 32] on link "Download free" at bounding box center [769, 22] width 88 height 22
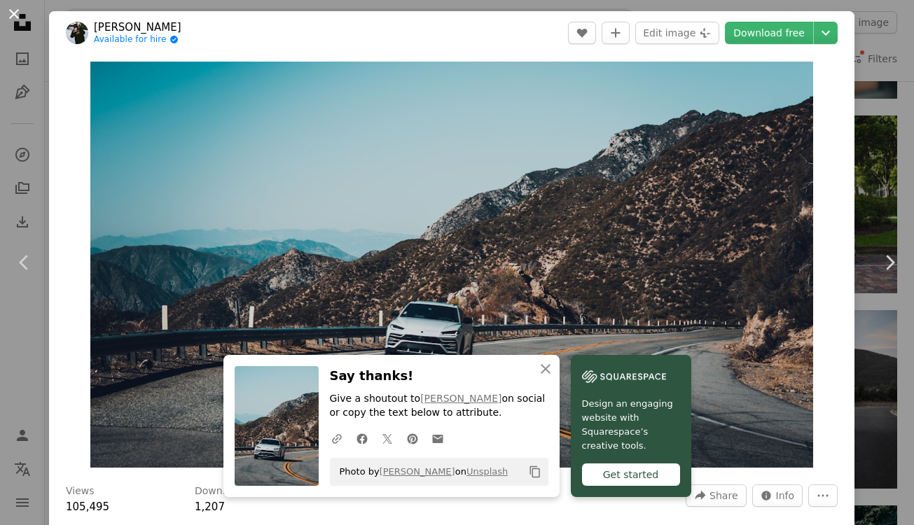
scroll to position [0, 0]
click at [22, 9] on button "An X shape" at bounding box center [14, 14] width 17 height 17
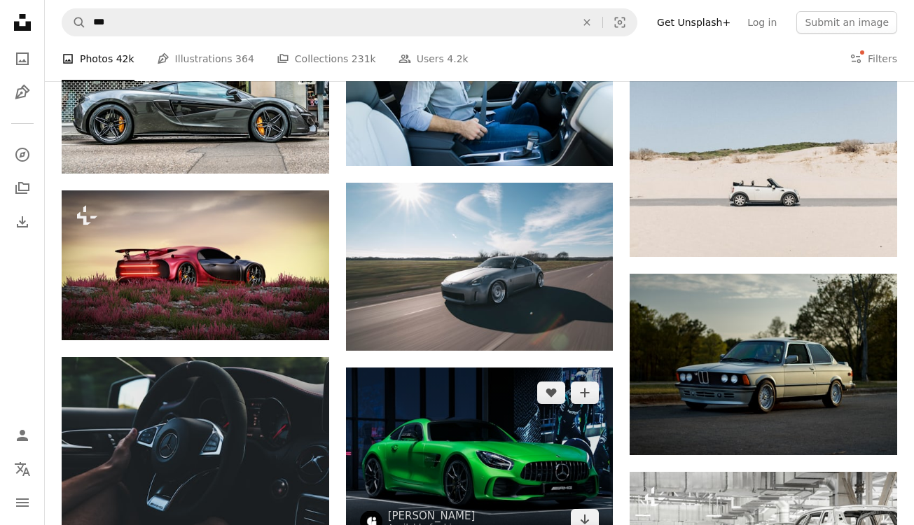
scroll to position [6575, 0]
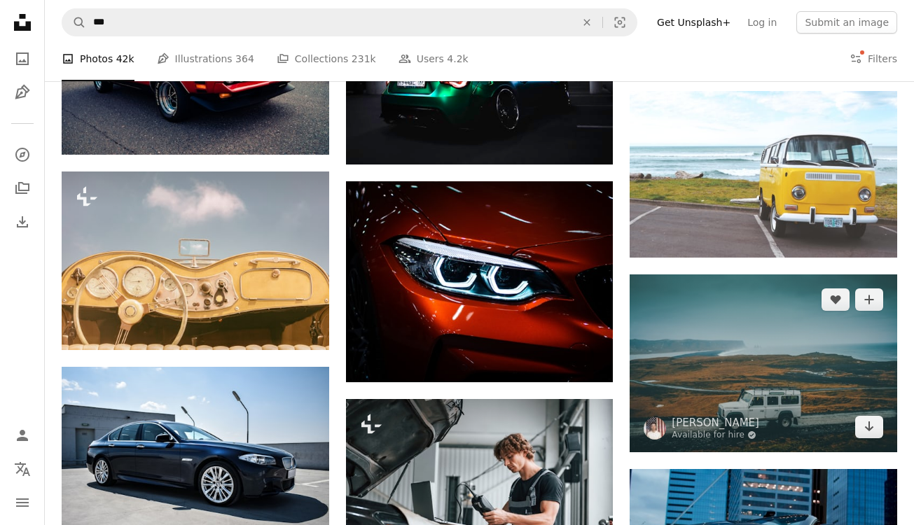
click at [675, 366] on img at bounding box center [762, 363] width 267 height 178
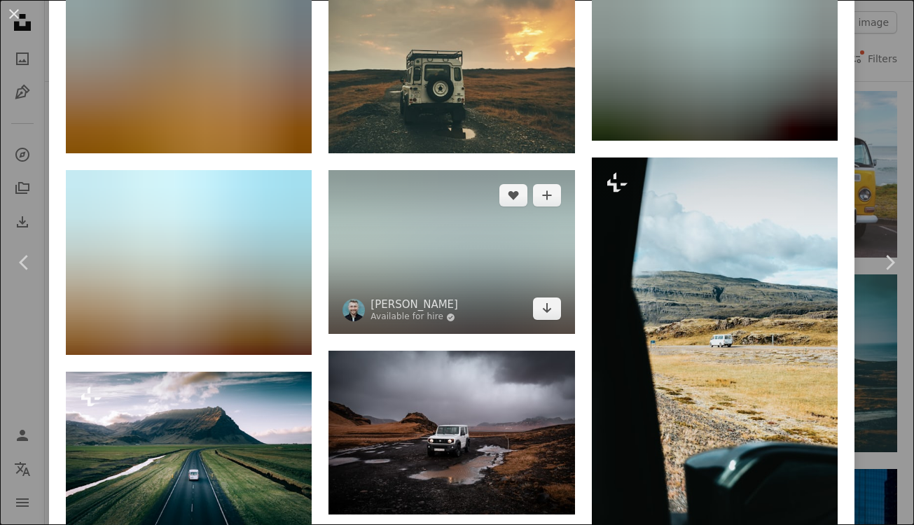
scroll to position [1053, 0]
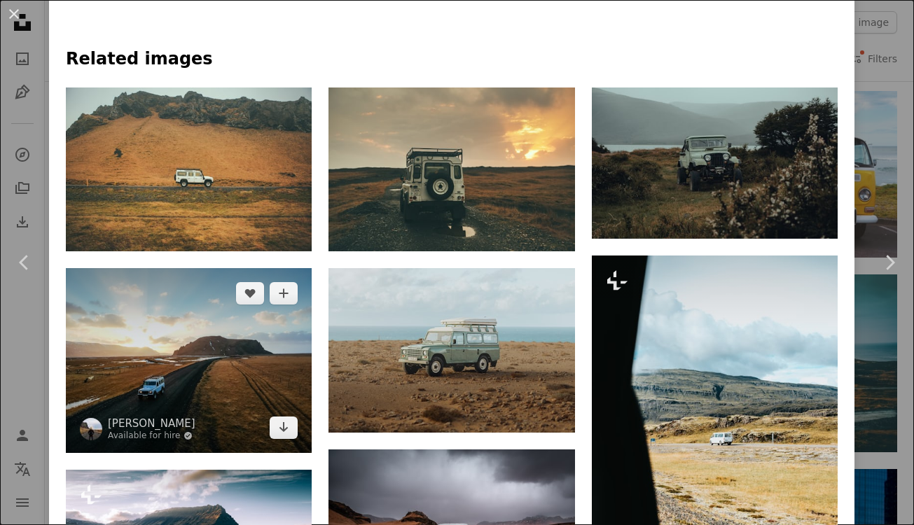
click at [201, 328] on img at bounding box center [189, 360] width 246 height 184
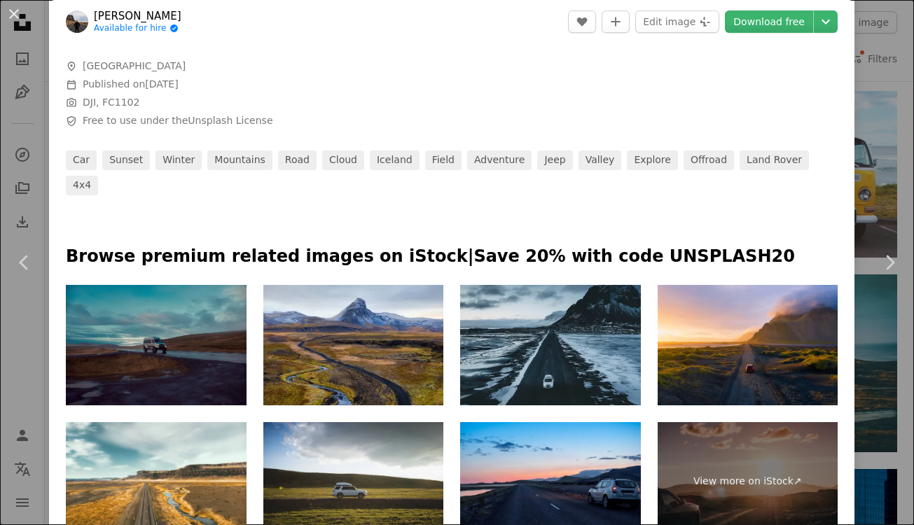
scroll to position [592, 0]
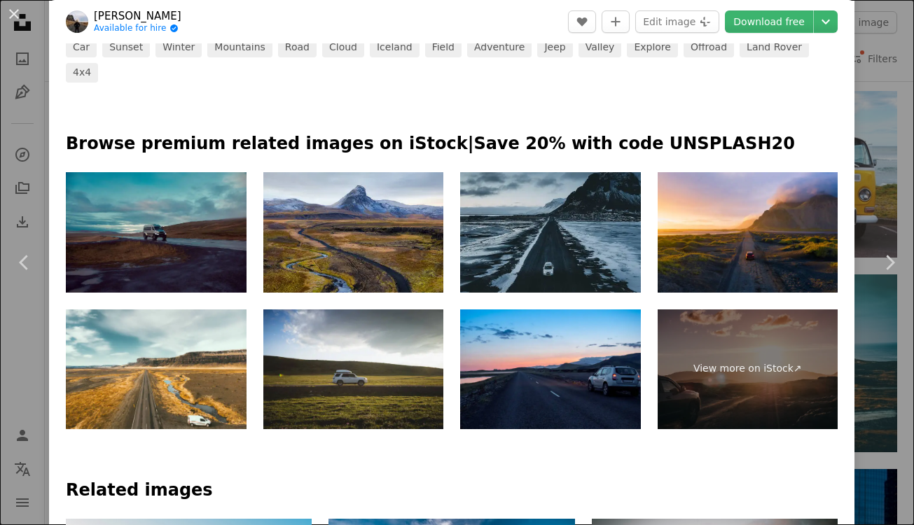
click at [570, 223] on img at bounding box center [550, 232] width 181 height 120
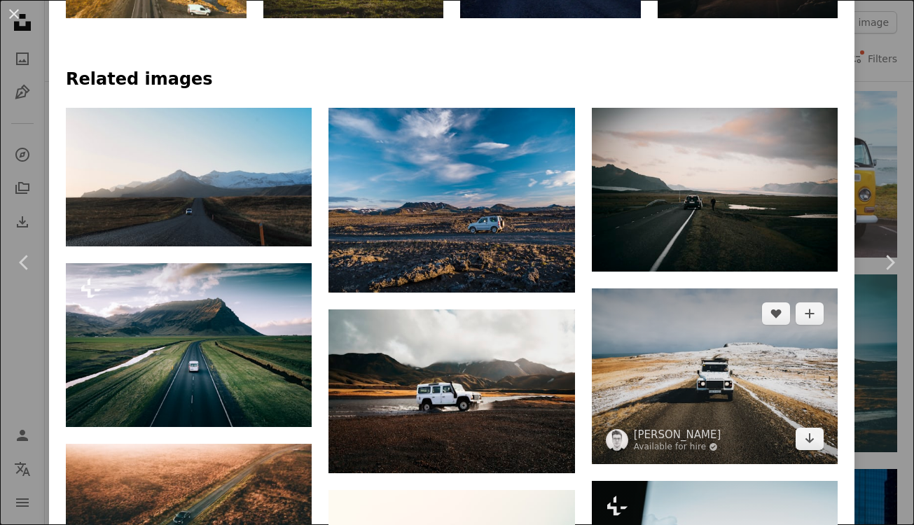
scroll to position [999, 0]
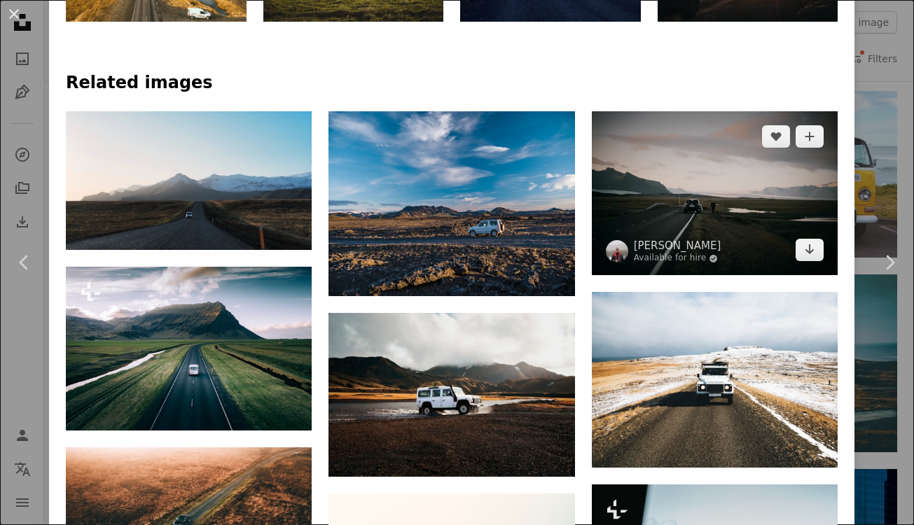
click at [738, 176] on img at bounding box center [715, 193] width 246 height 164
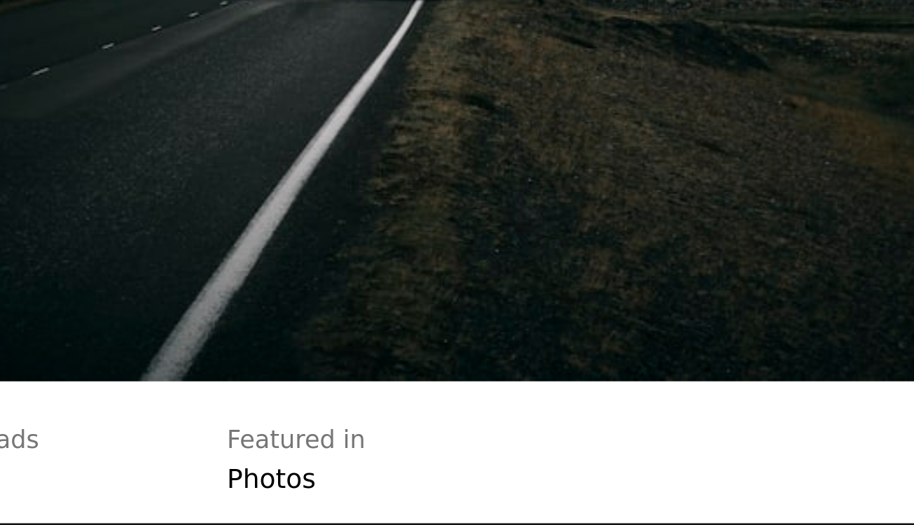
scroll to position [6659, 0]
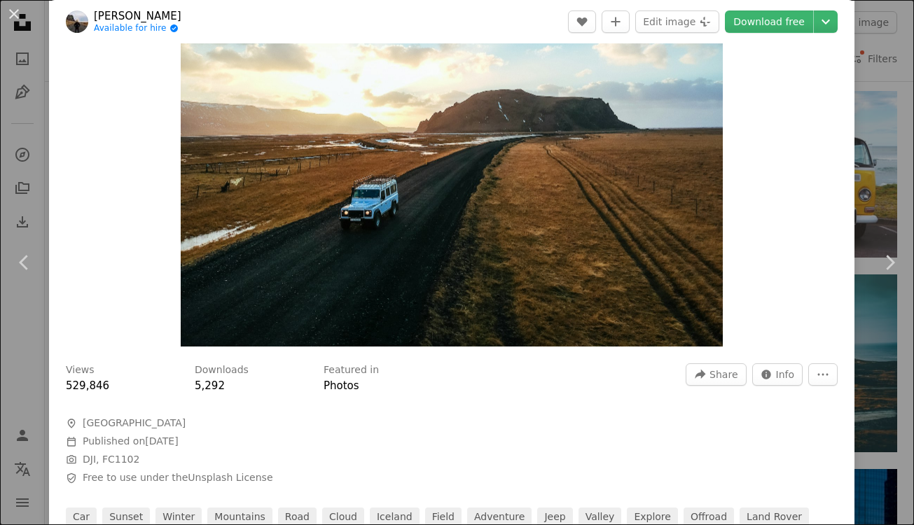
scroll to position [116, 0]
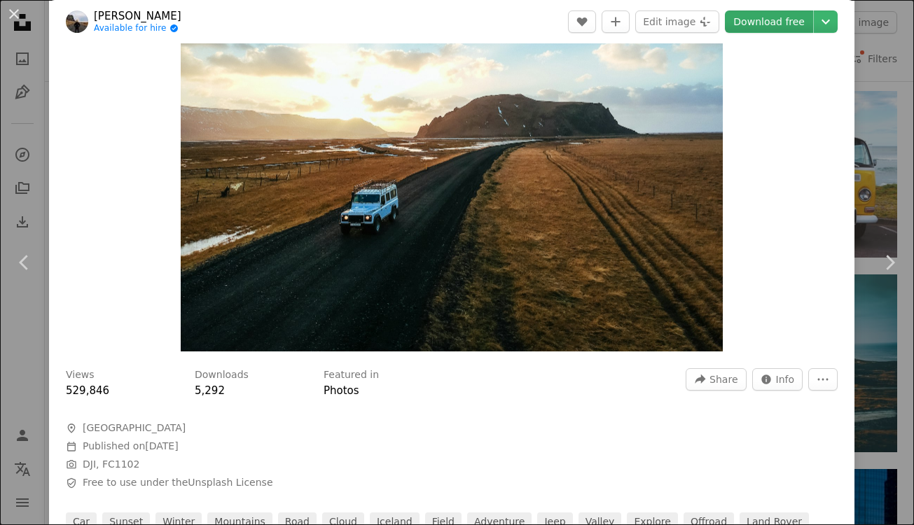
click at [786, 14] on link "Download free" at bounding box center [769, 22] width 88 height 22
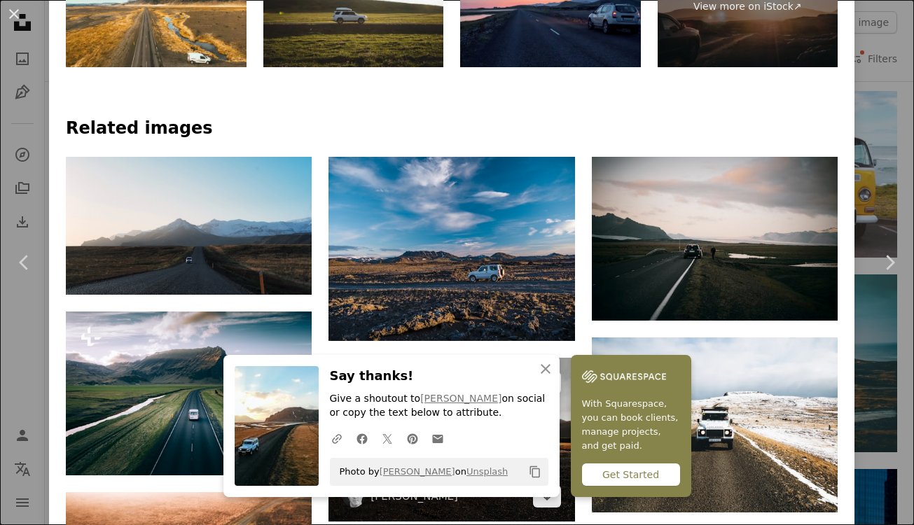
scroll to position [963, 0]
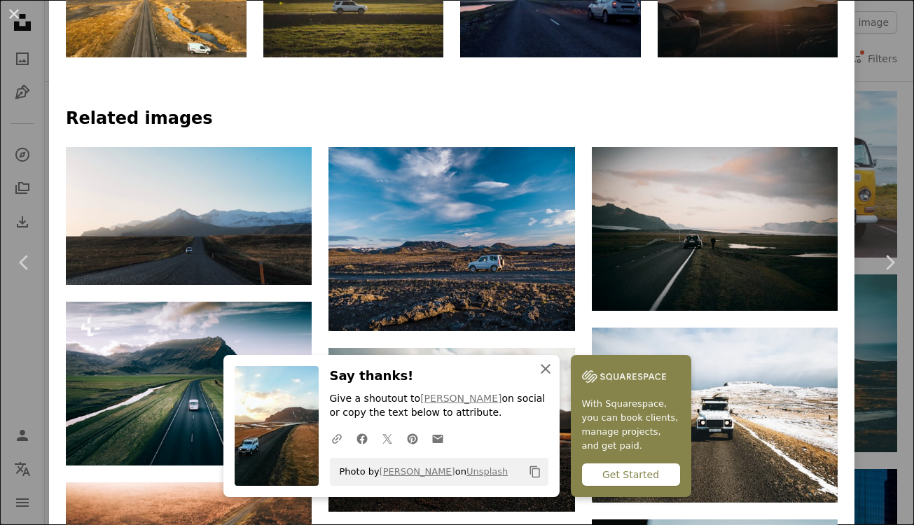
click at [545, 366] on icon "An X shape" at bounding box center [545, 369] width 17 height 17
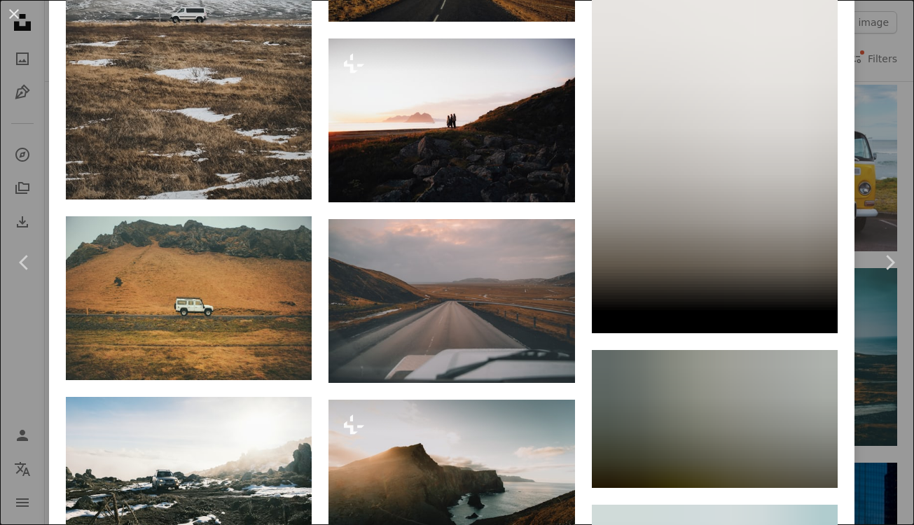
scroll to position [4340, 0]
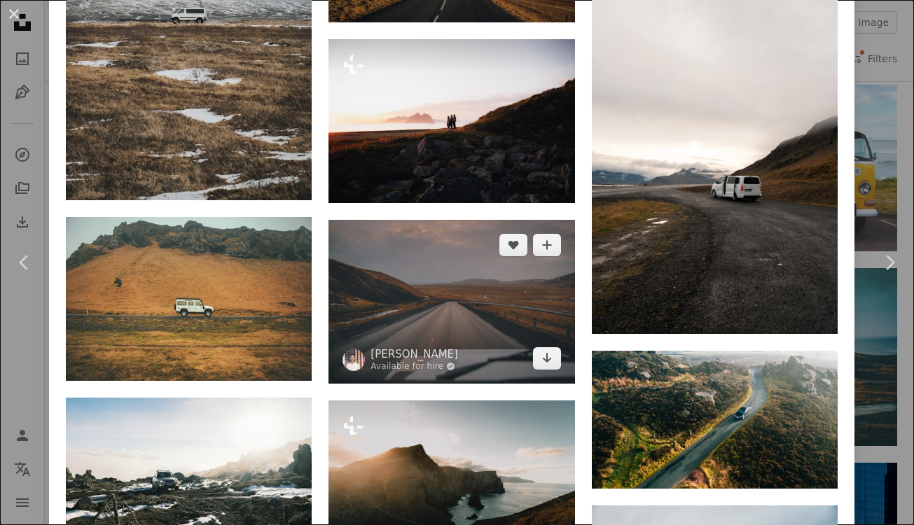
click at [473, 330] on img at bounding box center [451, 302] width 246 height 164
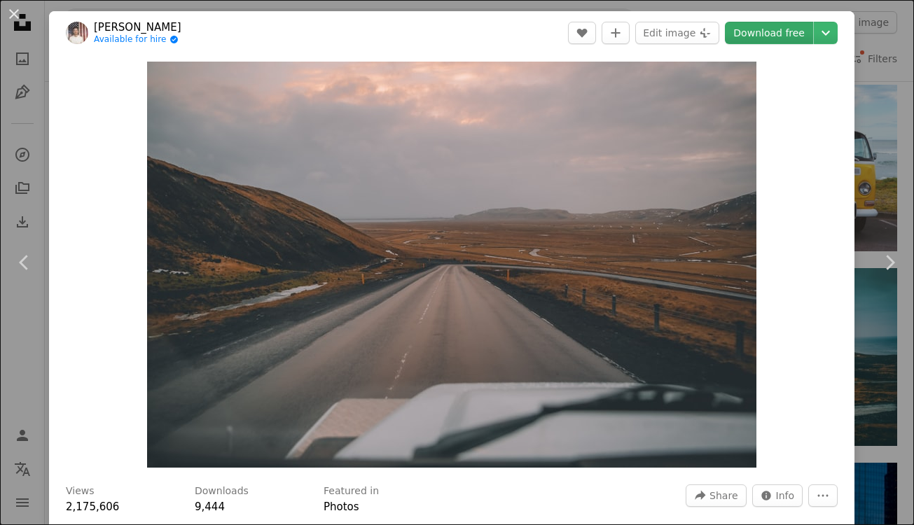
click at [770, 32] on link "Download free" at bounding box center [769, 33] width 88 height 22
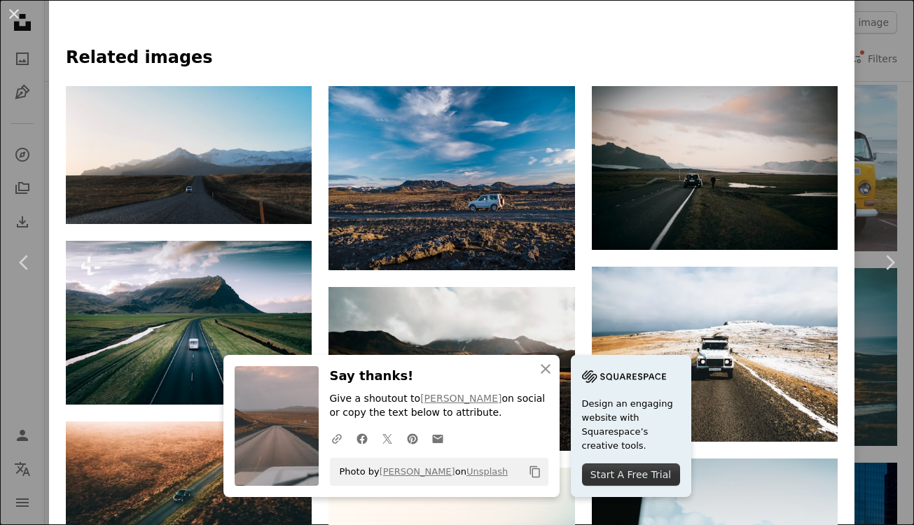
scroll to position [1054, 0]
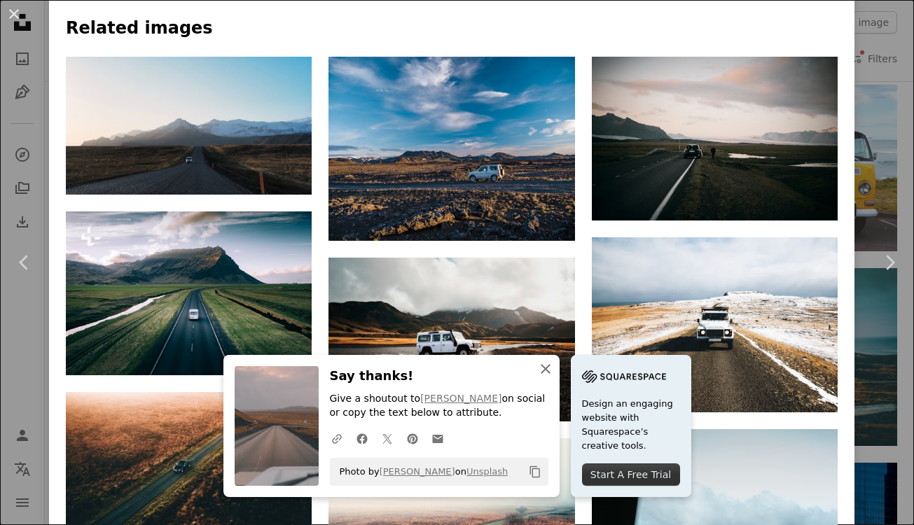
click at [543, 372] on icon "An X shape" at bounding box center [545, 369] width 17 height 17
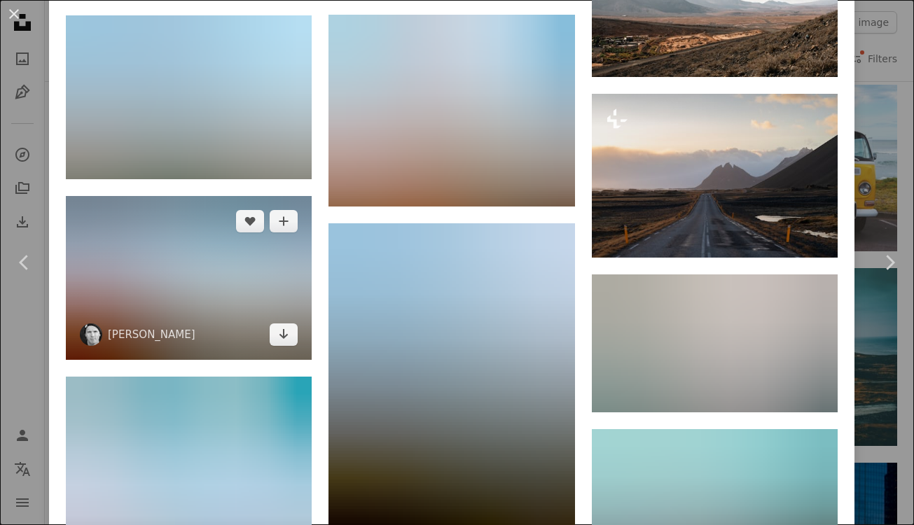
scroll to position [2124, 0]
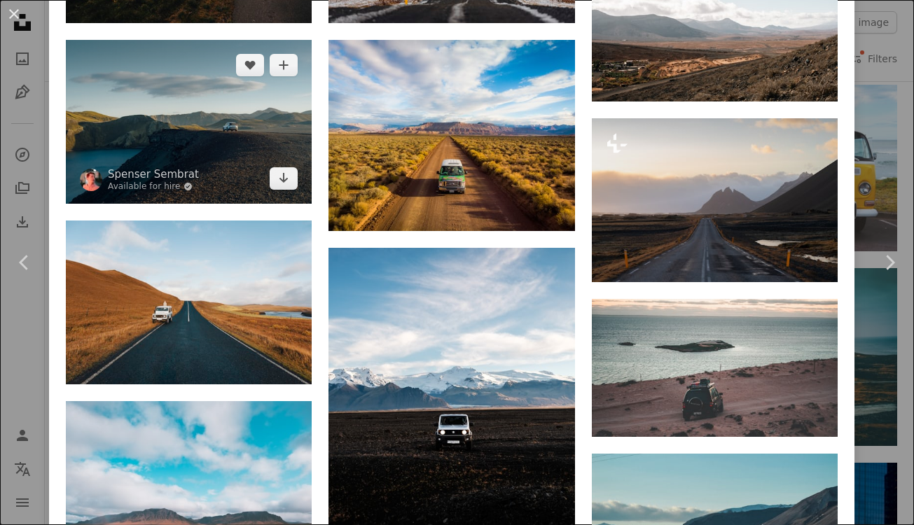
click at [223, 104] on img at bounding box center [189, 122] width 246 height 164
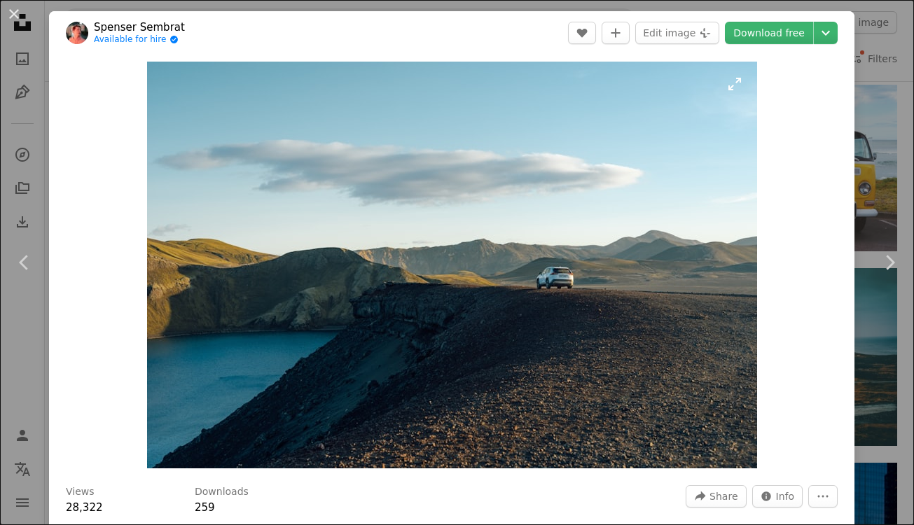
click at [589, 299] on img "Zoom in on this image" at bounding box center [452, 265] width 610 height 407
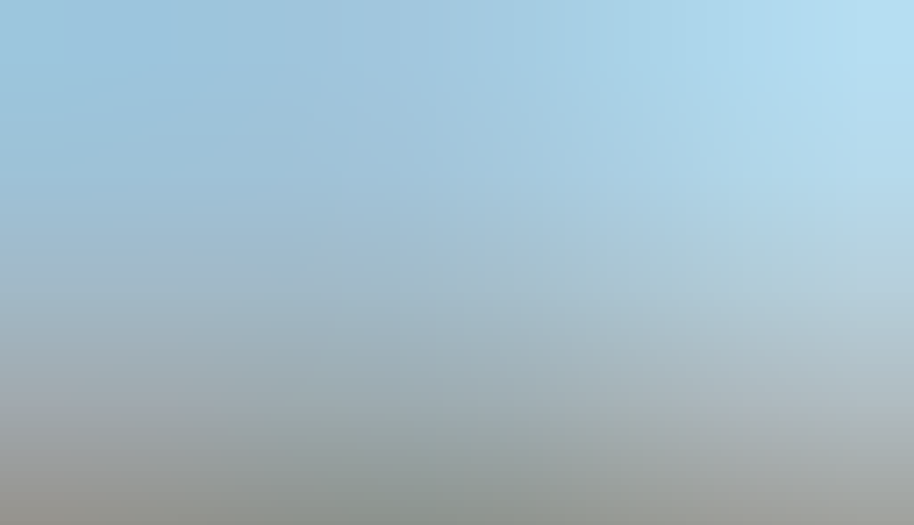
scroll to position [42, 0]
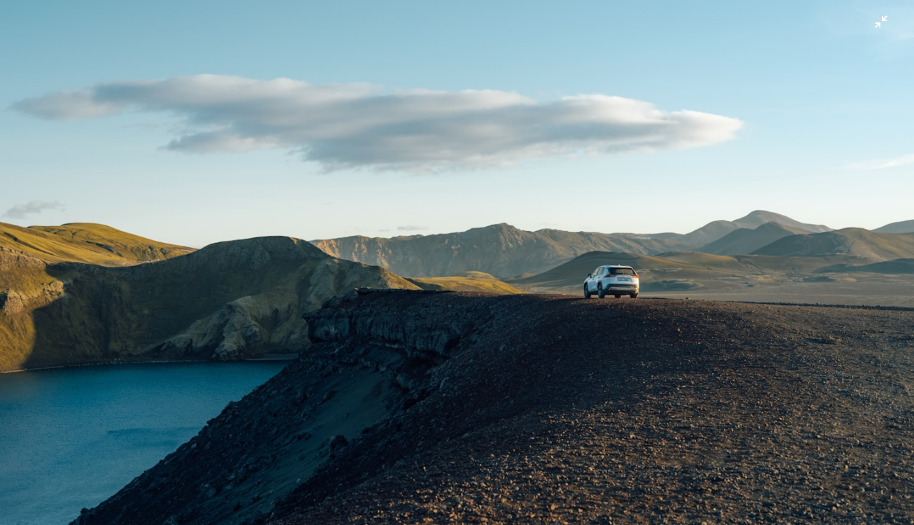
click at [637, 246] on img "Zoom out on this image" at bounding box center [456, 262] width 915 height 611
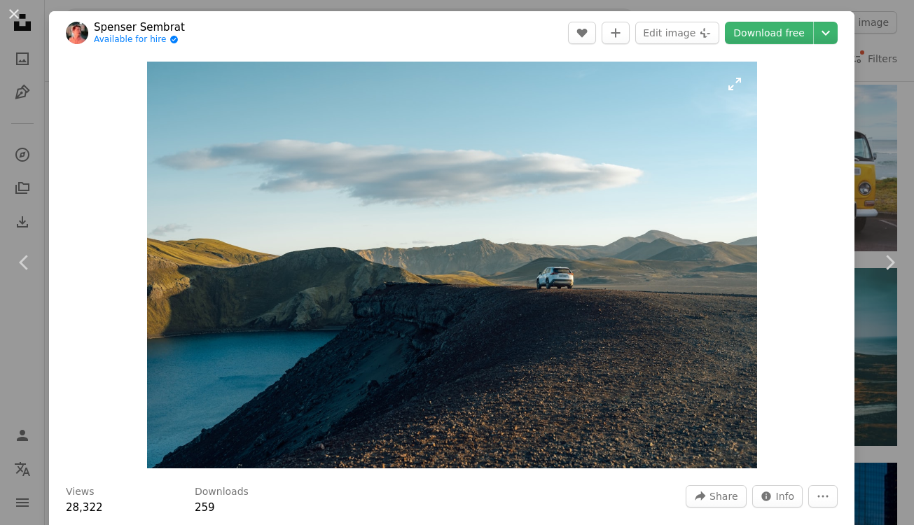
click at [701, 186] on img "Zoom in on this image" at bounding box center [452, 265] width 610 height 407
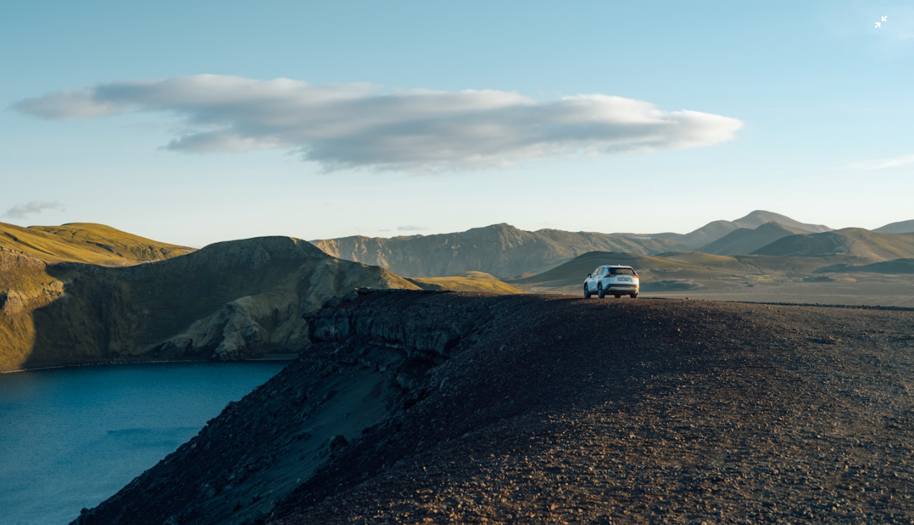
click at [661, 178] on img "Zoom out on this image" at bounding box center [456, 262] width 915 height 611
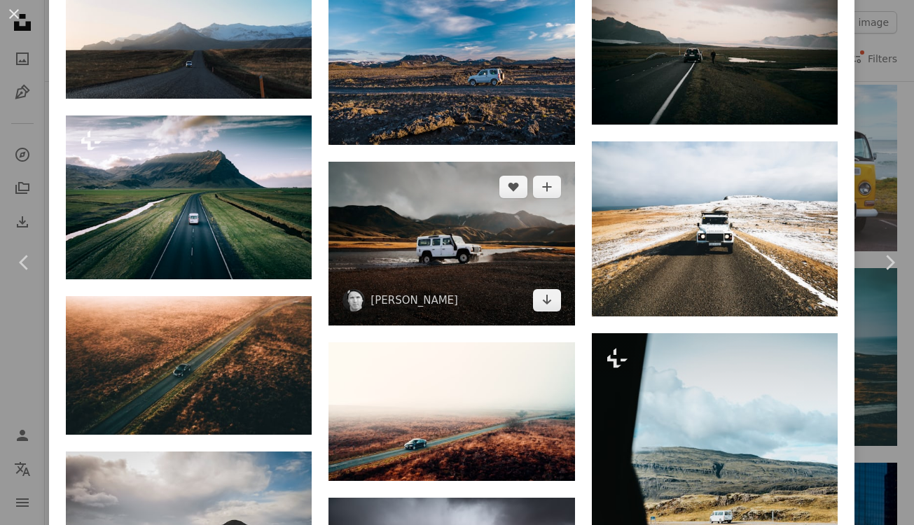
scroll to position [1773, 0]
